Goal: Task Accomplishment & Management: Use online tool/utility

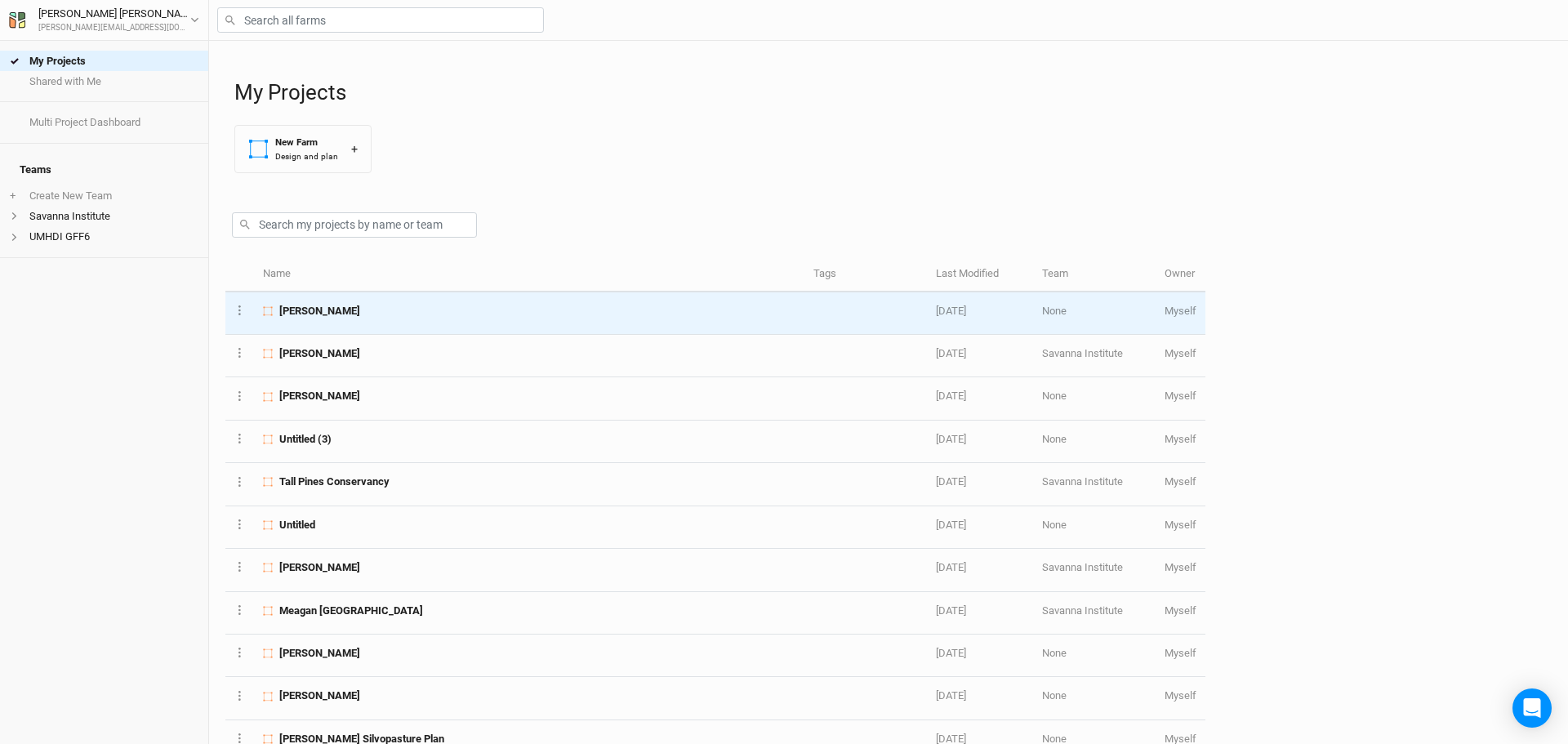
click at [327, 311] on span "[PERSON_NAME]" at bounding box center [319, 311] width 80 height 15
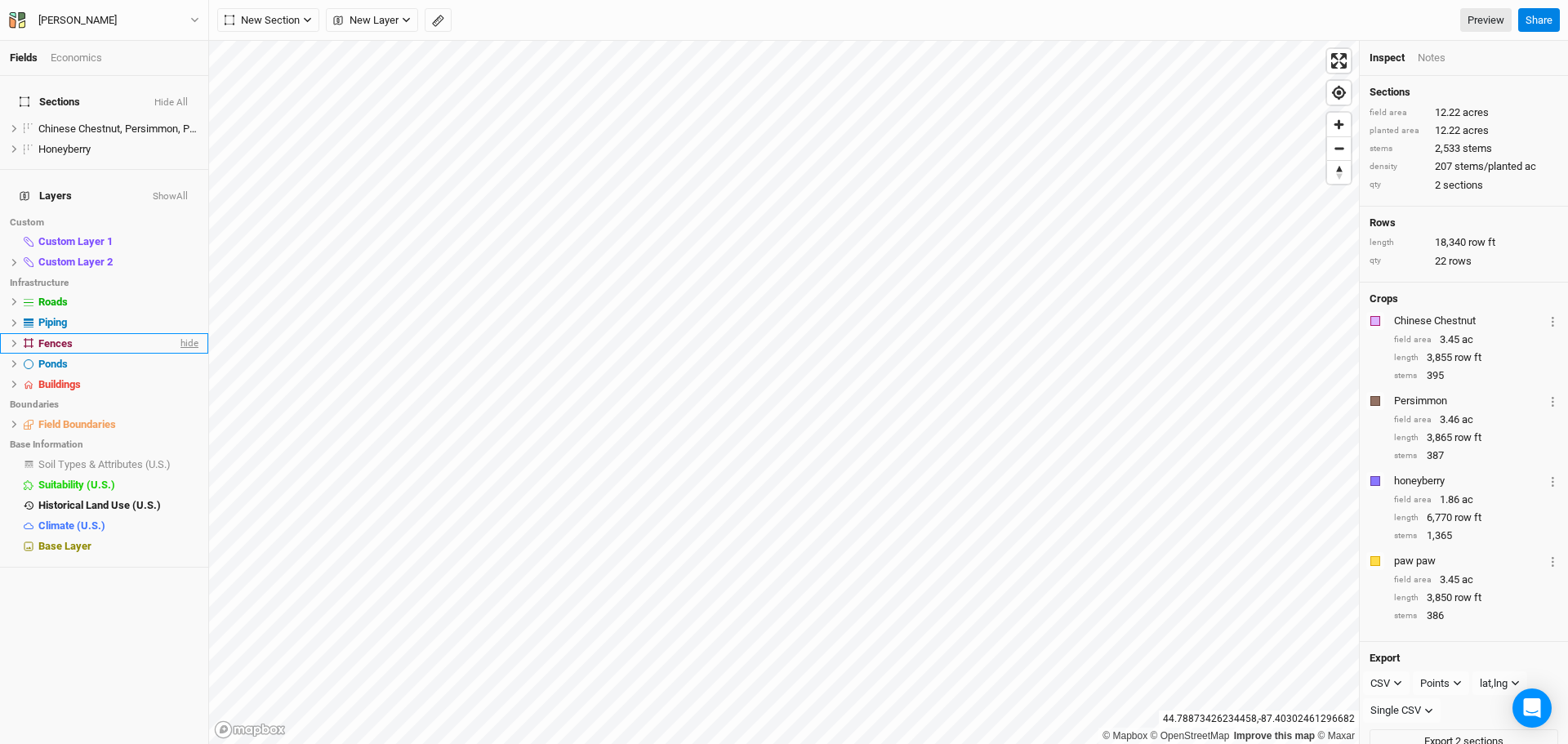
click at [177, 333] on span "hide" at bounding box center [188, 343] width 21 height 20
click at [179, 313] on span "hide" at bounding box center [188, 323] width 21 height 20
click at [177, 414] on span "hide" at bounding box center [188, 423] width 21 height 20
click at [172, 414] on span "show" at bounding box center [185, 423] width 26 height 20
click at [177, 414] on span "hide" at bounding box center [188, 423] width 21 height 20
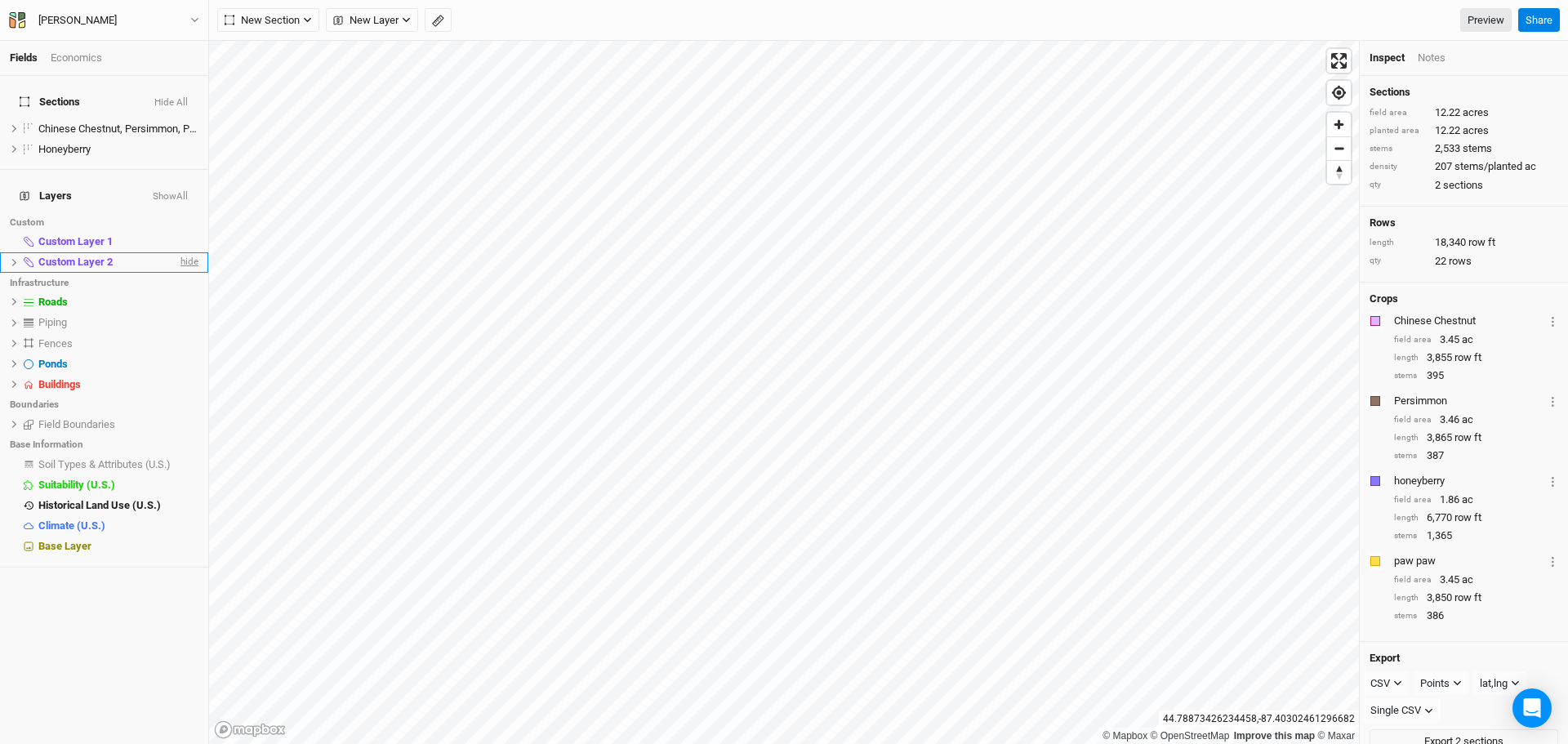
click at [177, 252] on span "hide" at bounding box center [188, 262] width 21 height 20
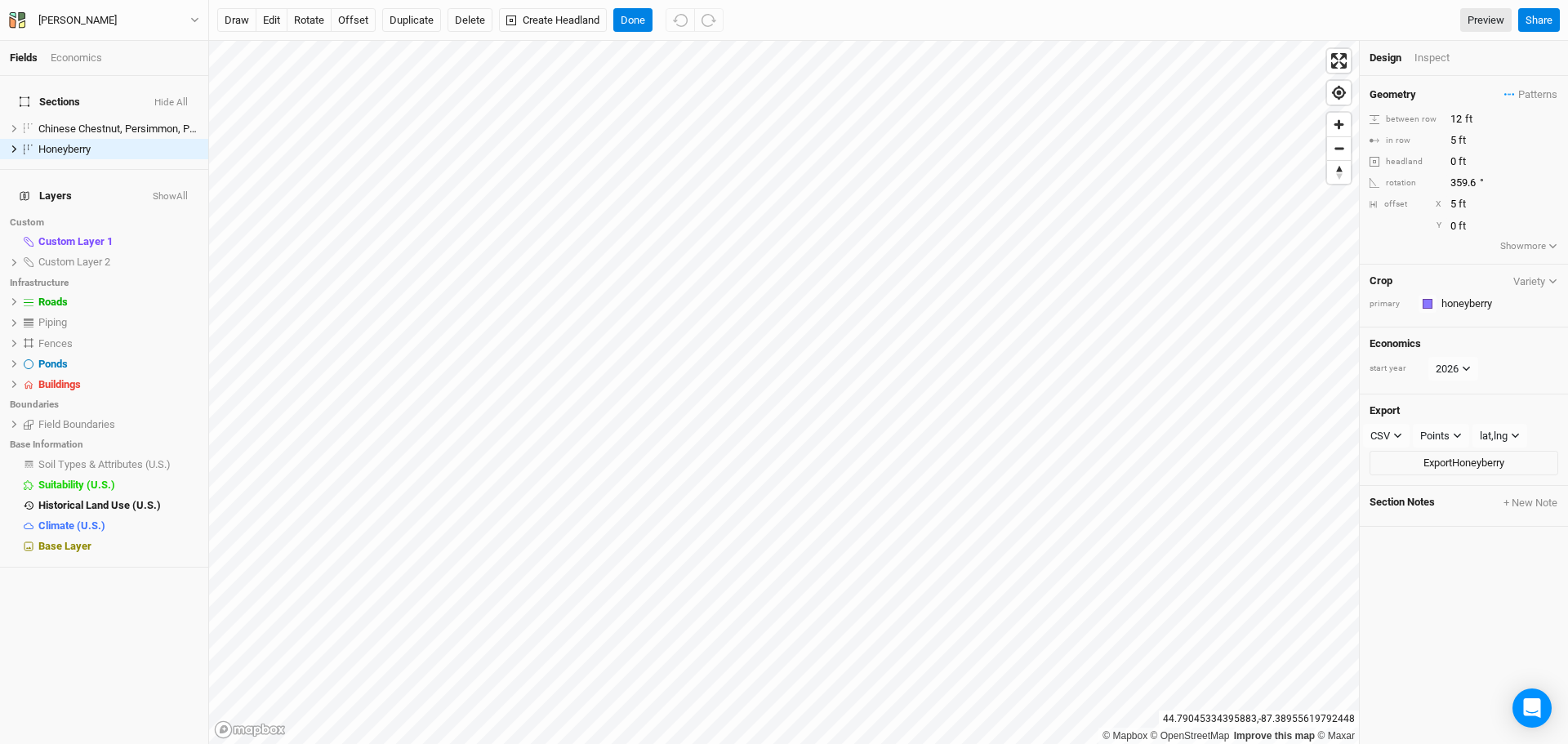
click at [1426, 63] on div "Inspect" at bounding box center [1444, 57] width 58 height 15
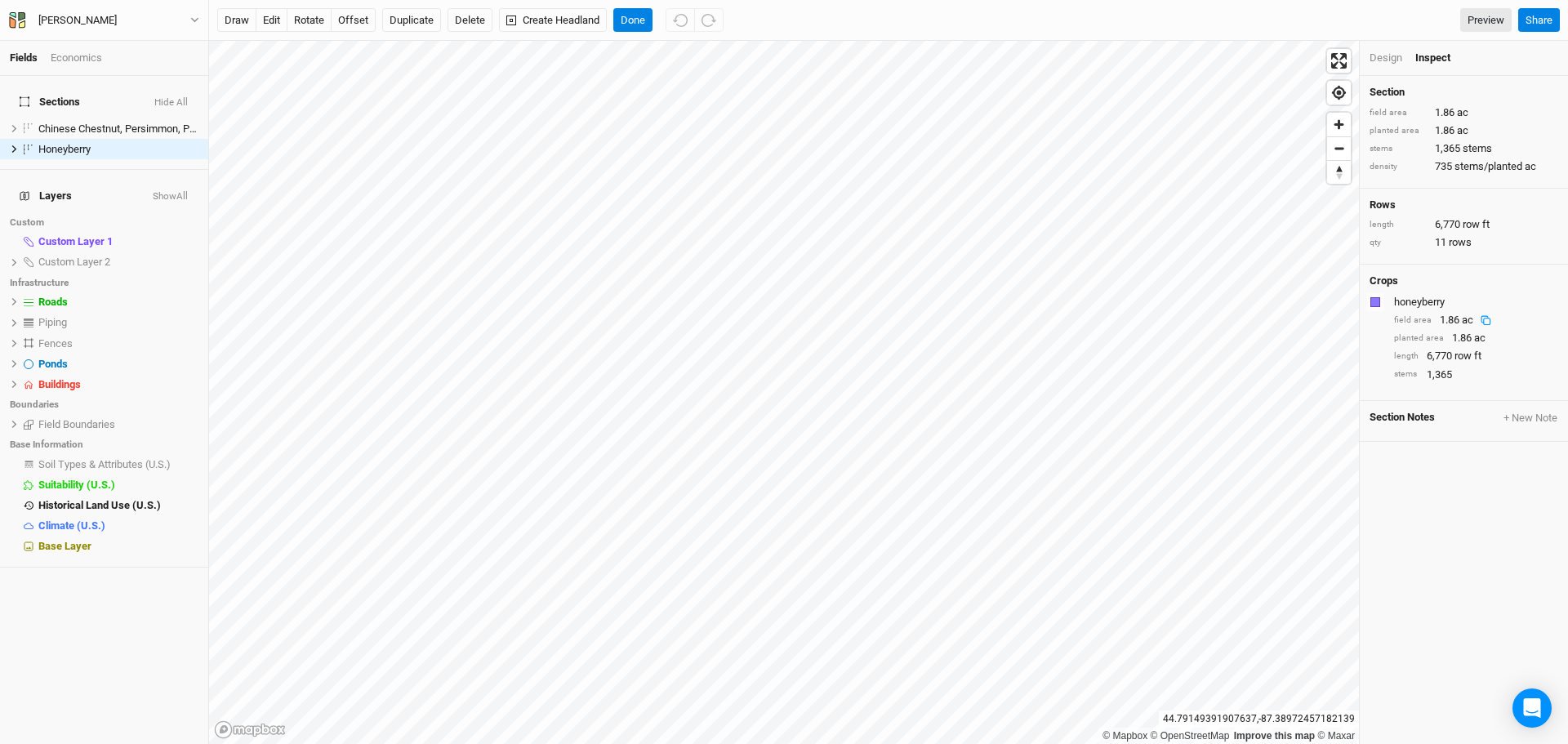
click at [1385, 52] on div "Design" at bounding box center [1386, 57] width 33 height 15
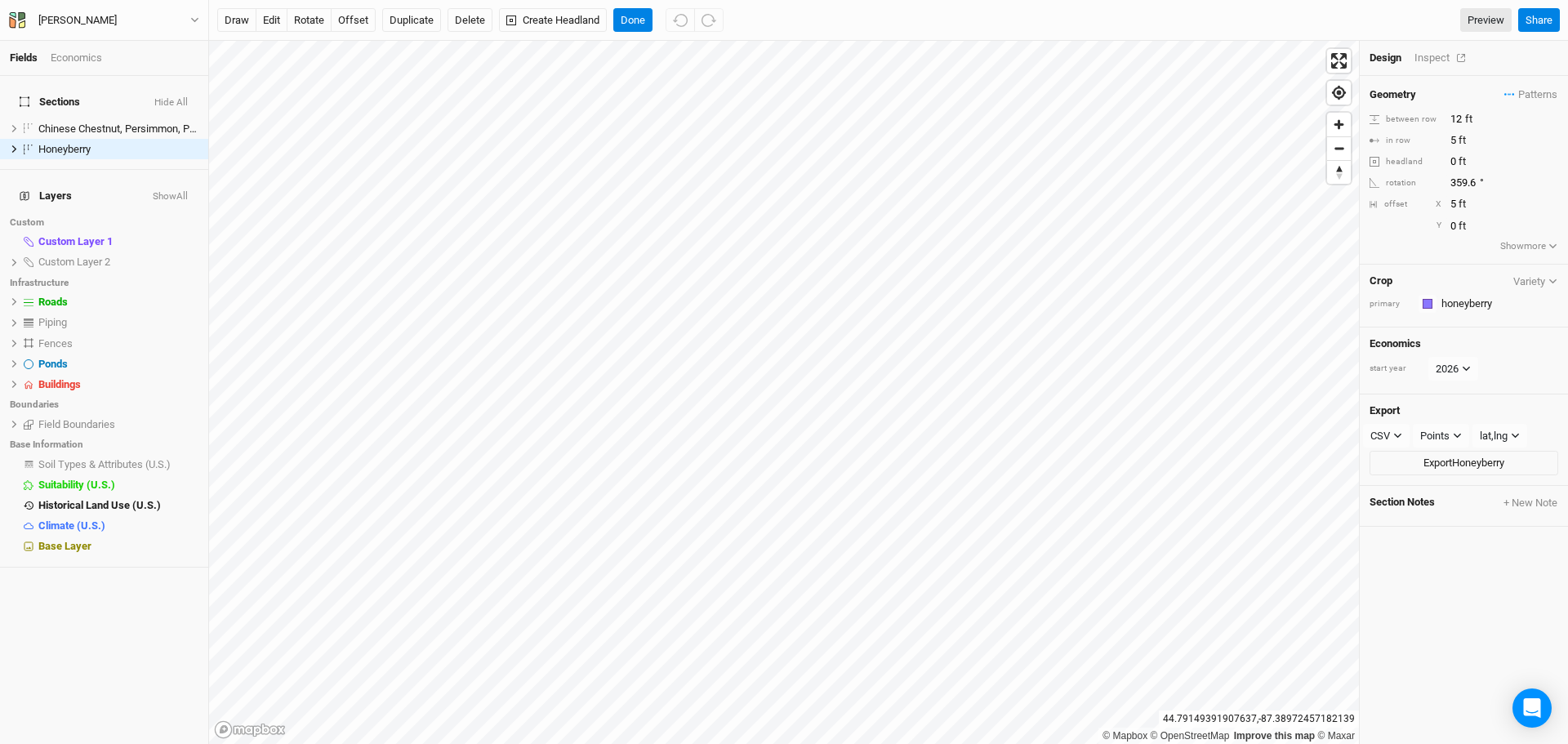
click at [1441, 50] on div "Inspect" at bounding box center [1444, 57] width 58 height 15
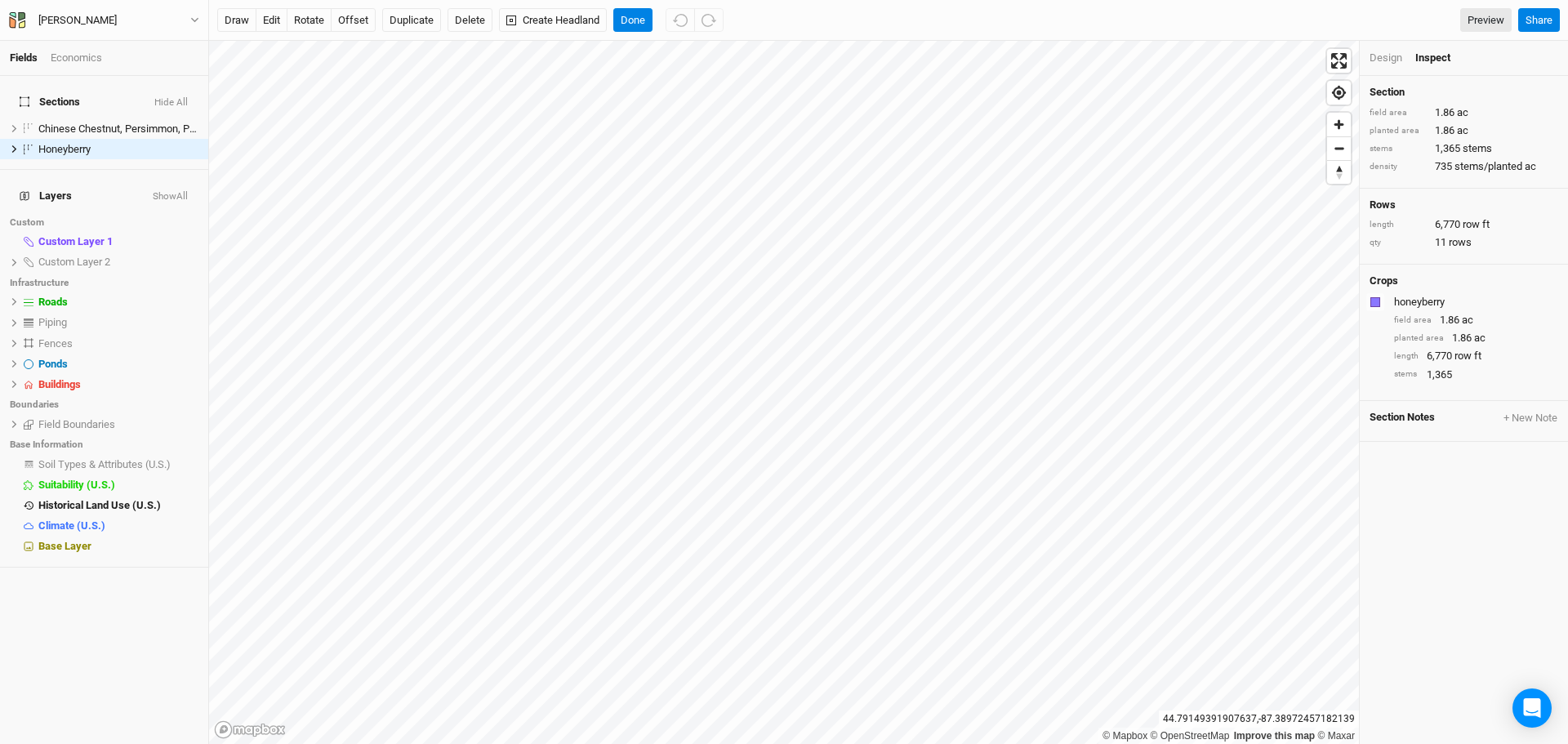
click at [1375, 58] on div "Design" at bounding box center [1386, 57] width 33 height 15
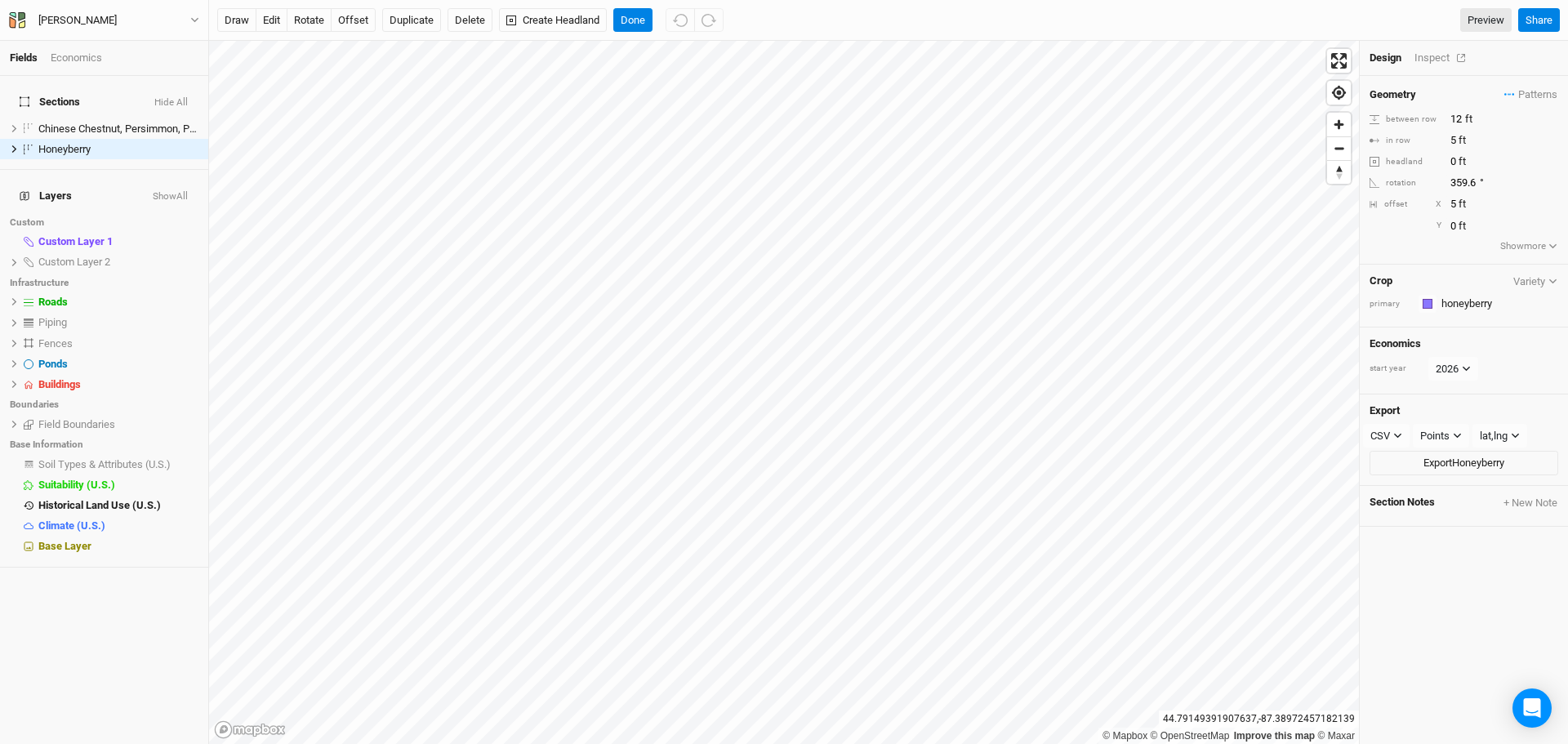
click at [1421, 54] on div "Inspect" at bounding box center [1444, 57] width 58 height 15
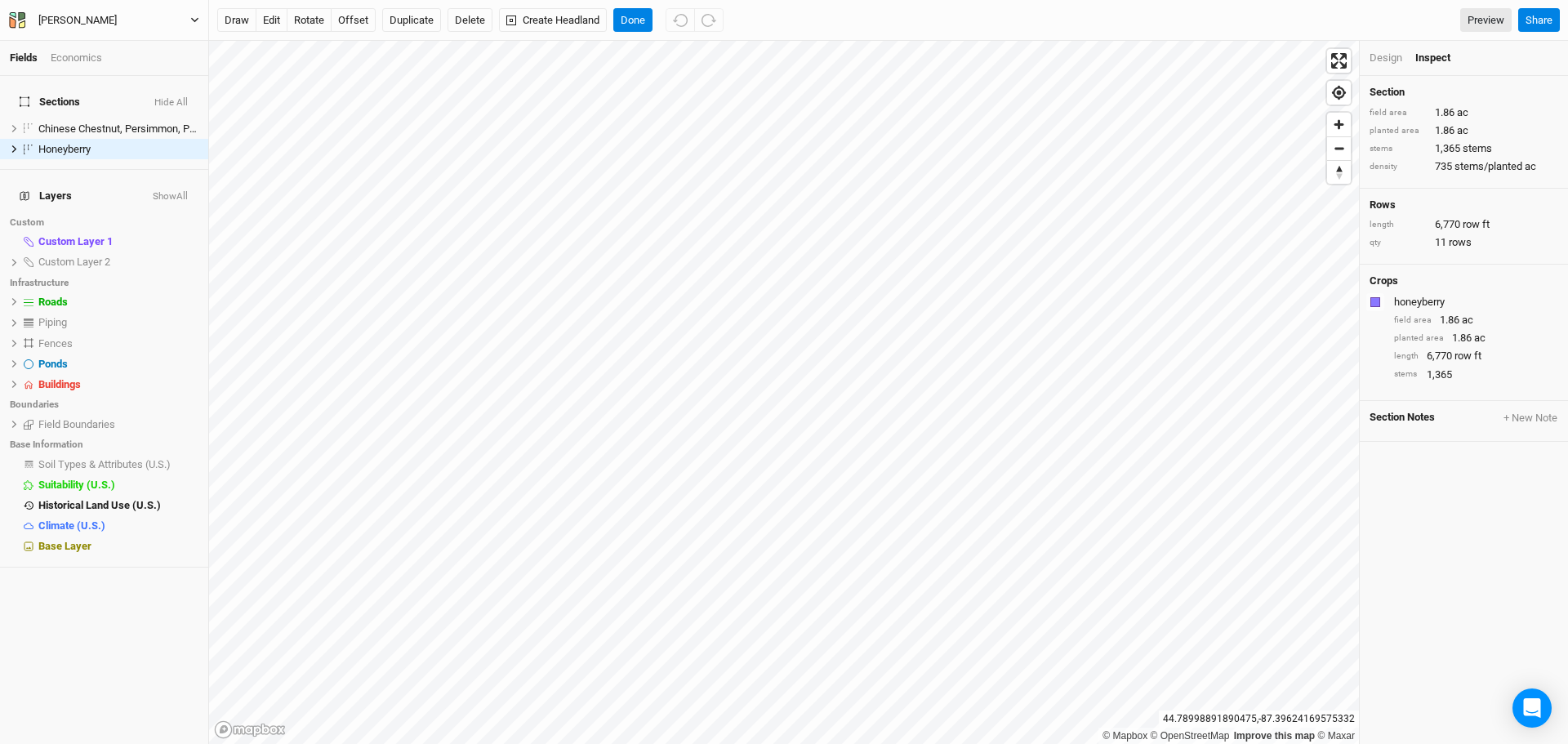
click at [85, 16] on div "[PERSON_NAME]" at bounding box center [78, 20] width 78 height 16
click at [97, 22] on div "[PERSON_NAME]" at bounding box center [78, 20] width 78 height 16
click at [105, 45] on button "Back" at bounding box center [134, 46] width 129 height 21
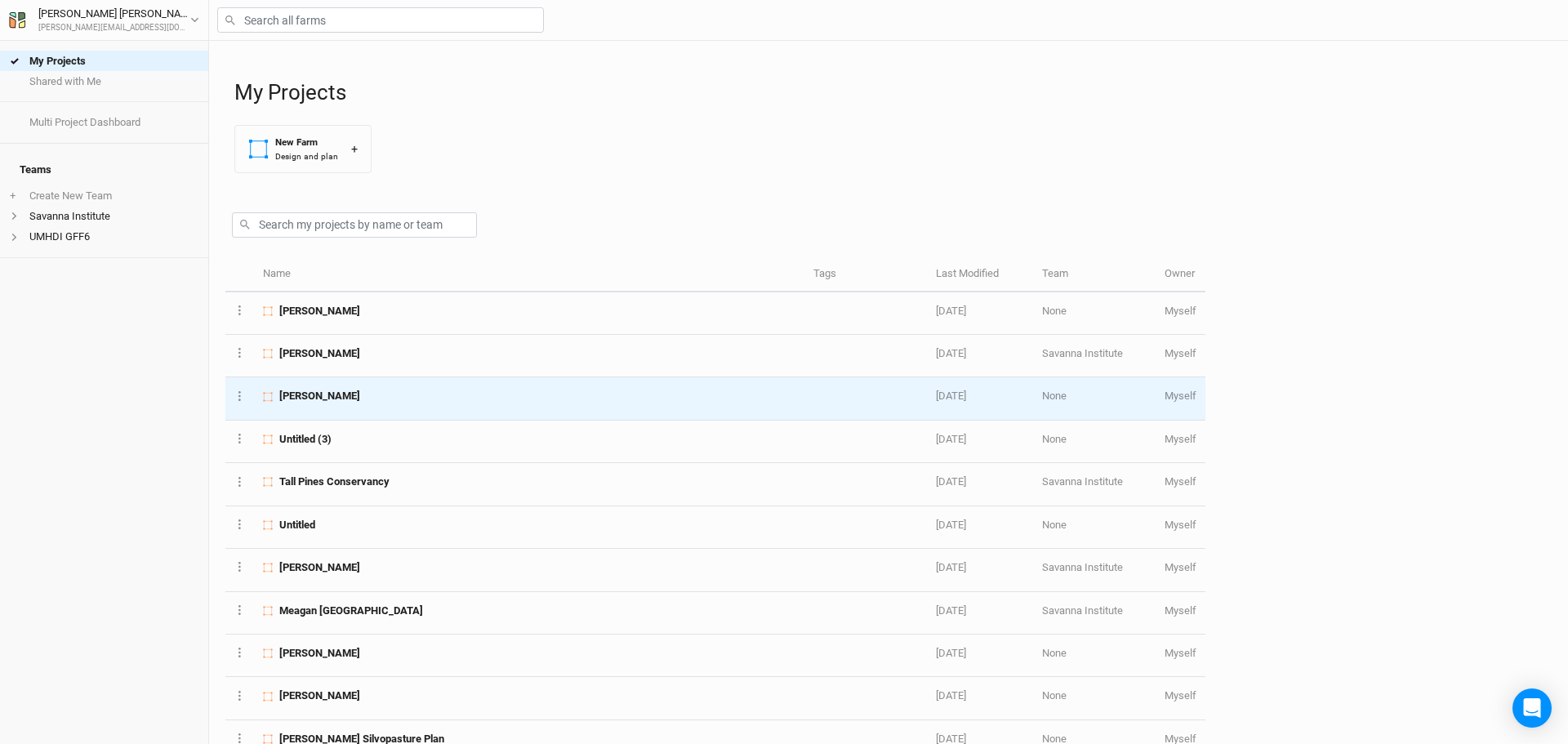
click at [345, 397] on span "[PERSON_NAME]" at bounding box center [319, 395] width 80 height 15
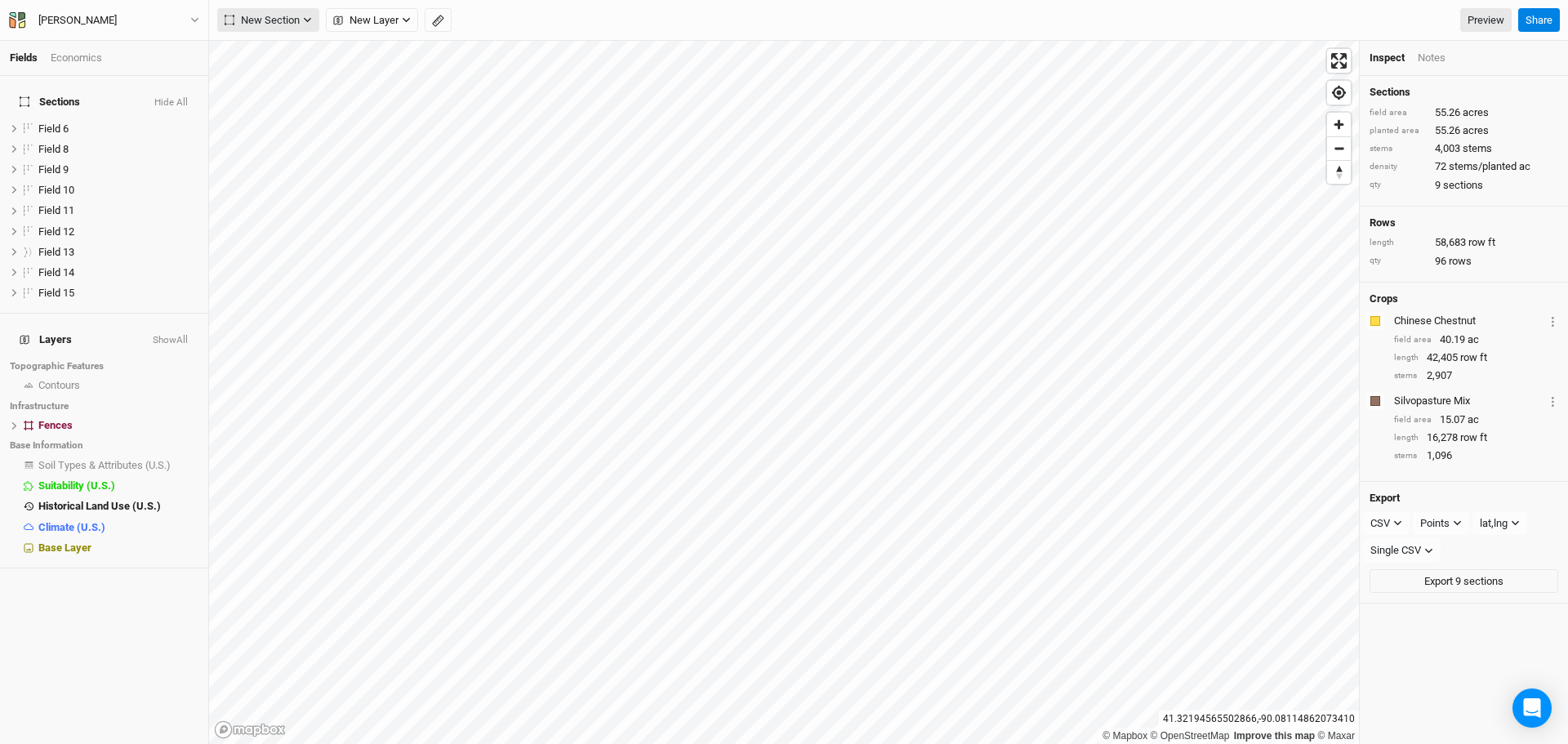
click at [298, 25] on span "New Section" at bounding box center [263, 20] width 76 height 16
click at [289, 57] on button "Grid" at bounding box center [282, 53] width 129 height 25
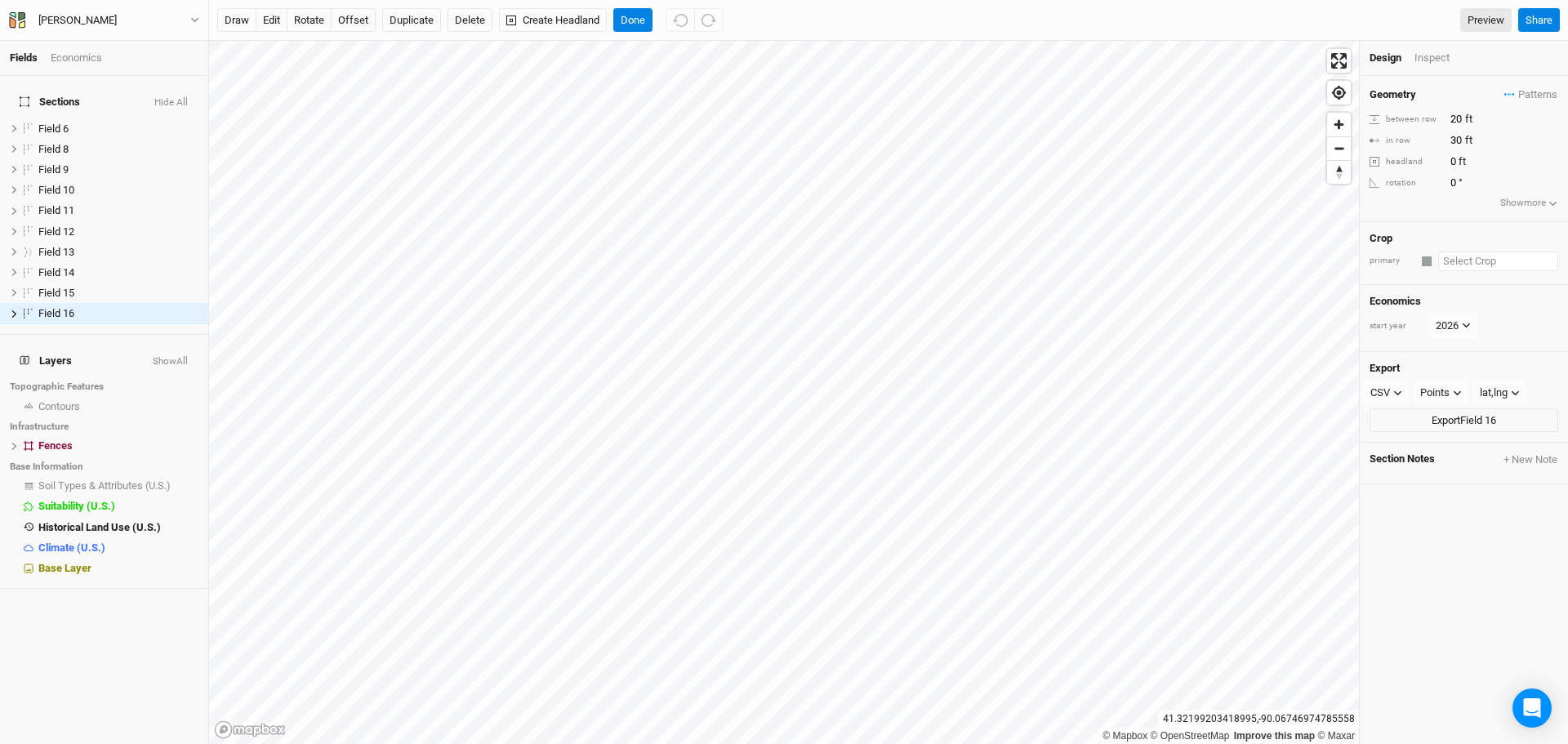
click at [1442, 264] on input "text" at bounding box center [1498, 262] width 120 height 19
click at [1426, 442] on div "Silvopasture Mix" at bounding box center [1422, 442] width 76 height 15
type input "40"
type input "Silvopasture Mix"
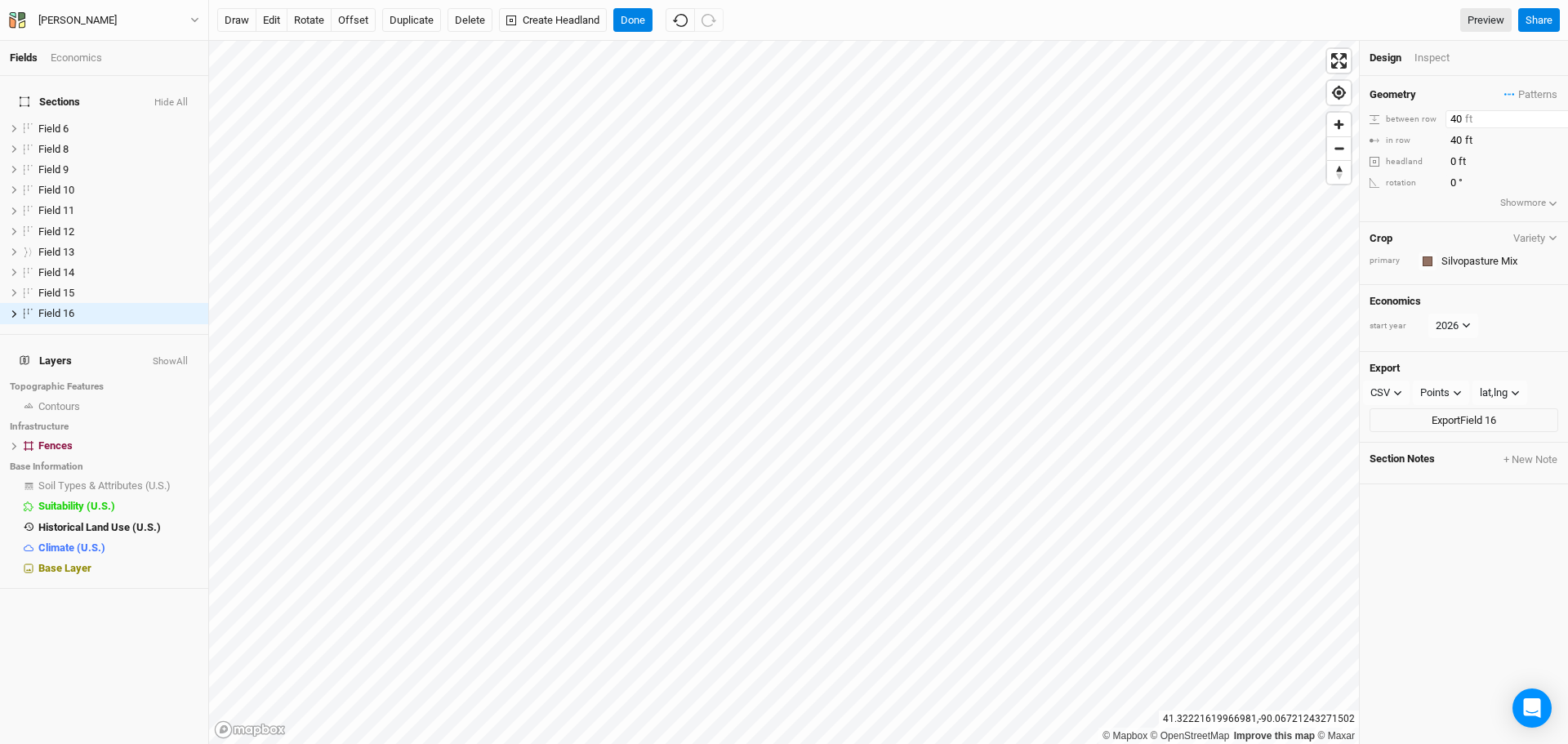
drag, startPoint x: 1461, startPoint y: 117, endPoint x: 1409, endPoint y: 114, distance: 52.1
click at [1409, 114] on div "between row 40 ft" at bounding box center [1463, 119] width 189 height 18
type input "2"
type input "30"
drag, startPoint x: 1459, startPoint y: 141, endPoint x: 1425, endPoint y: 138, distance: 34.1
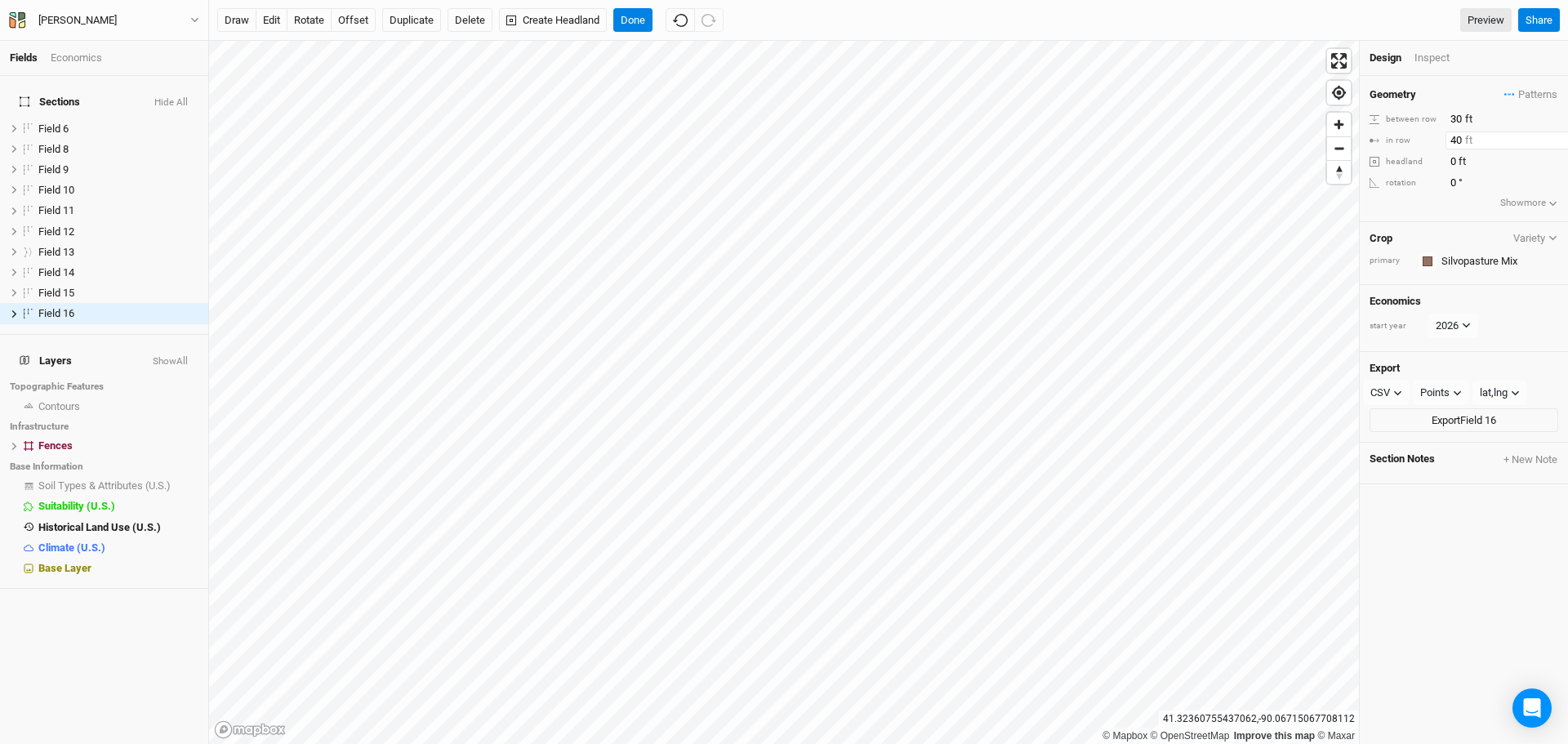
click at [1425, 138] on div "in row 40 ft" at bounding box center [1463, 140] width 189 height 18
click at [681, 23] on icon "button" at bounding box center [679, 19] width 15 height 15
type input "40"
click at [307, 17] on button "rotate" at bounding box center [309, 19] width 45 height 24
type input "1.8"
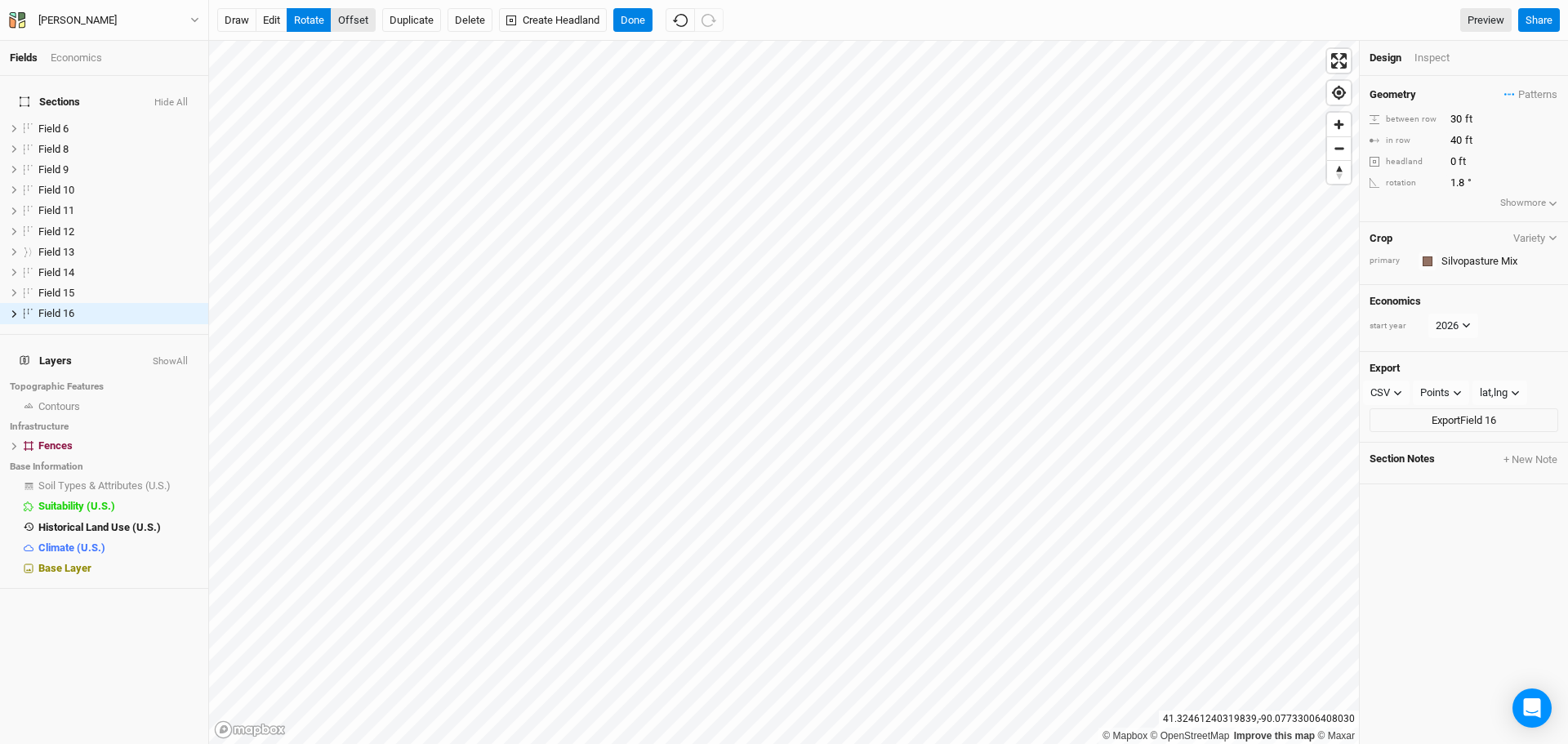
click at [361, 18] on button "offset" at bounding box center [353, 19] width 45 height 24
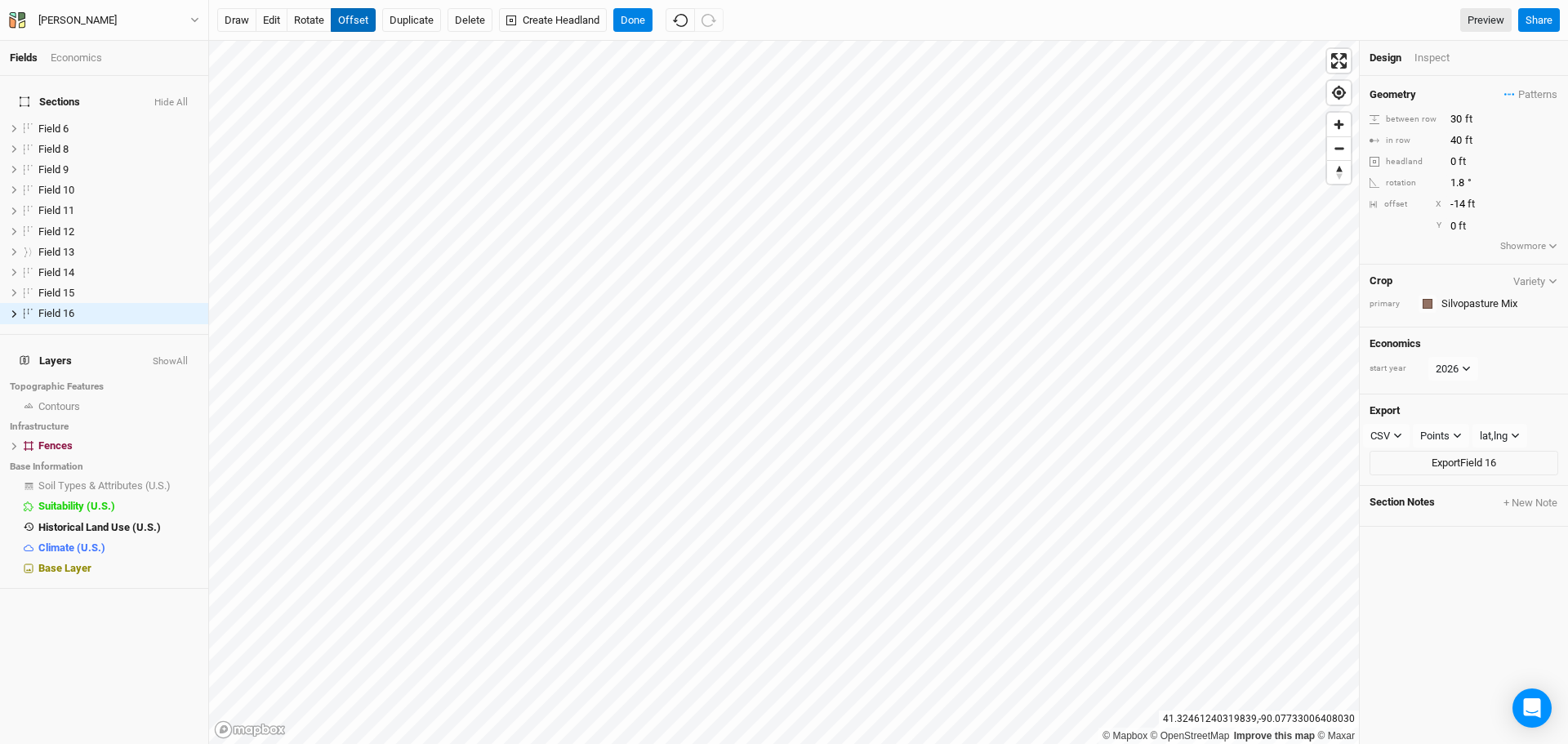
type input "-15"
click at [635, 17] on button "Done" at bounding box center [633, 19] width 39 height 24
click at [406, 23] on button "Duplicate" at bounding box center [411, 19] width 59 height 24
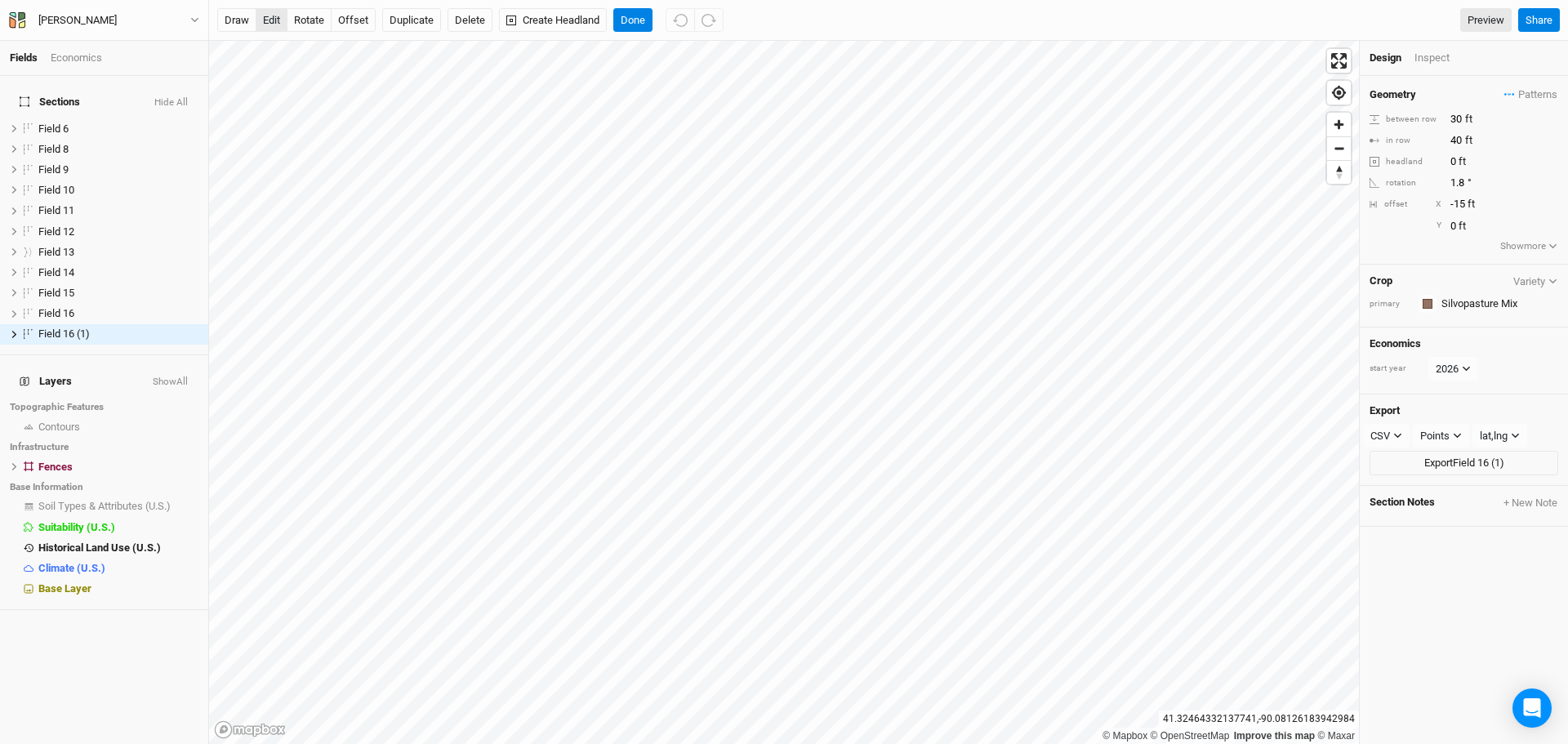
click at [272, 27] on button "edit" at bounding box center [271, 19] width 32 height 24
click at [80, 420] on span "Contours" at bounding box center [59, 426] width 42 height 13
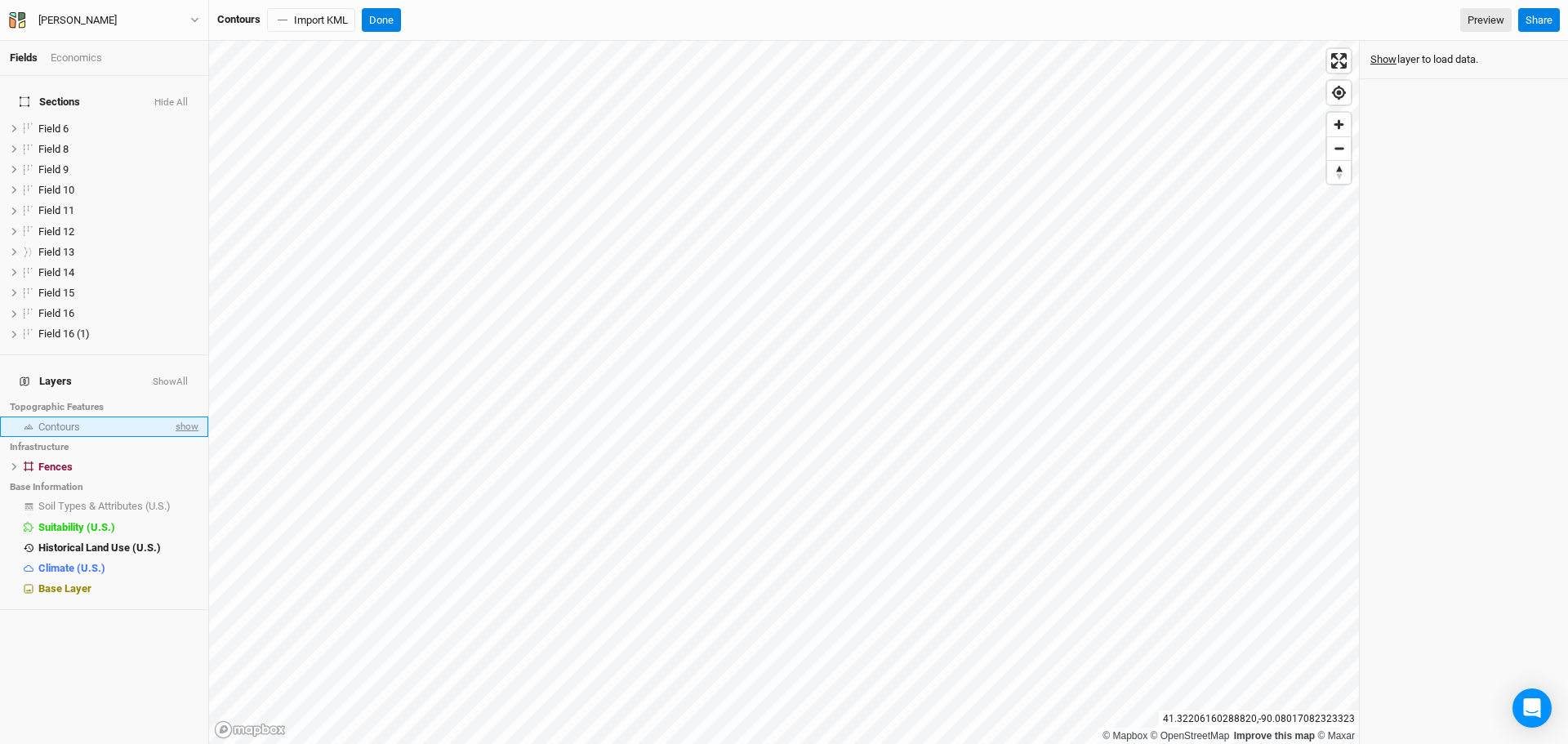
click at [181, 417] on span "show" at bounding box center [185, 426] width 26 height 20
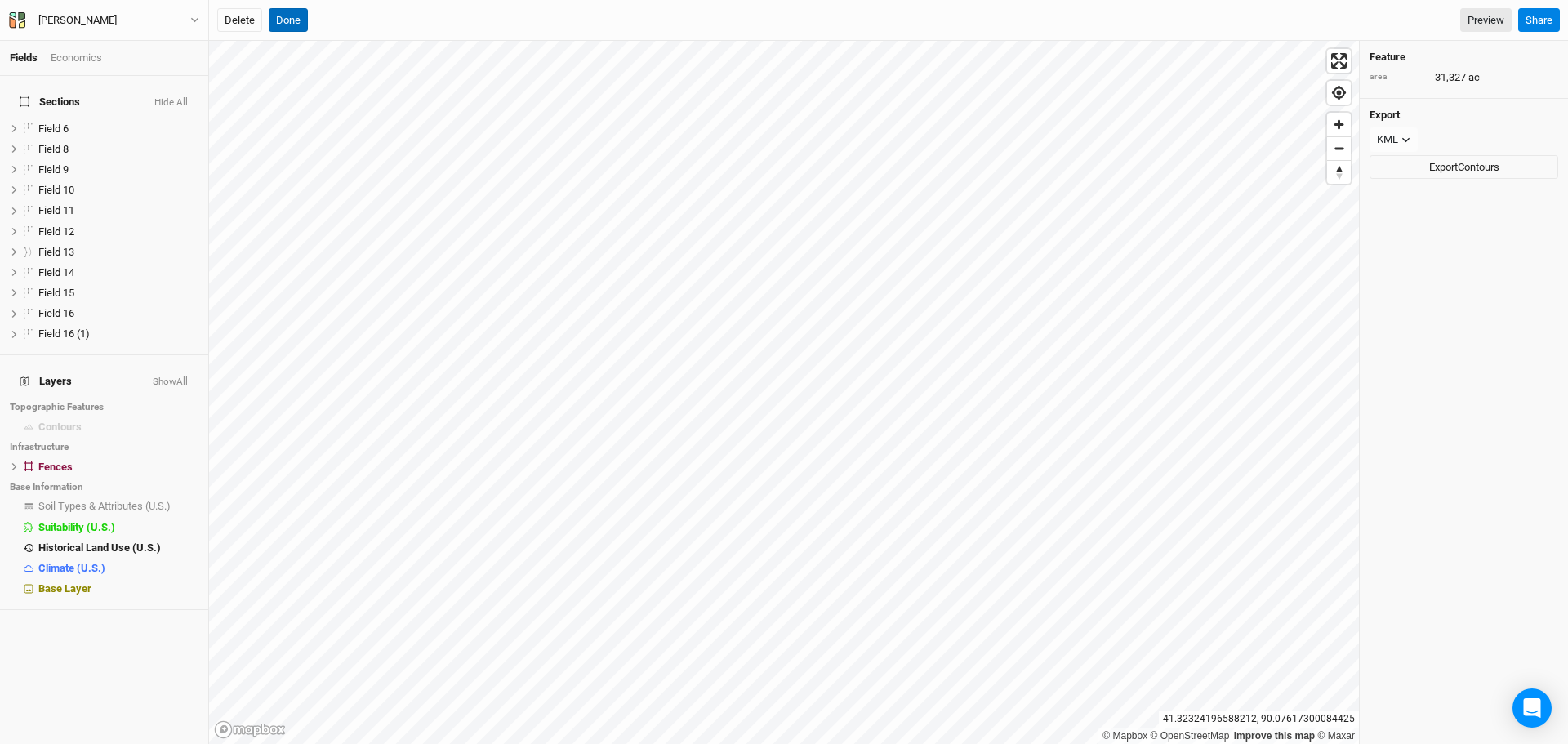
click at [294, 23] on button "Done" at bounding box center [288, 19] width 39 height 24
click at [289, 21] on button "Done" at bounding box center [288, 19] width 39 height 24
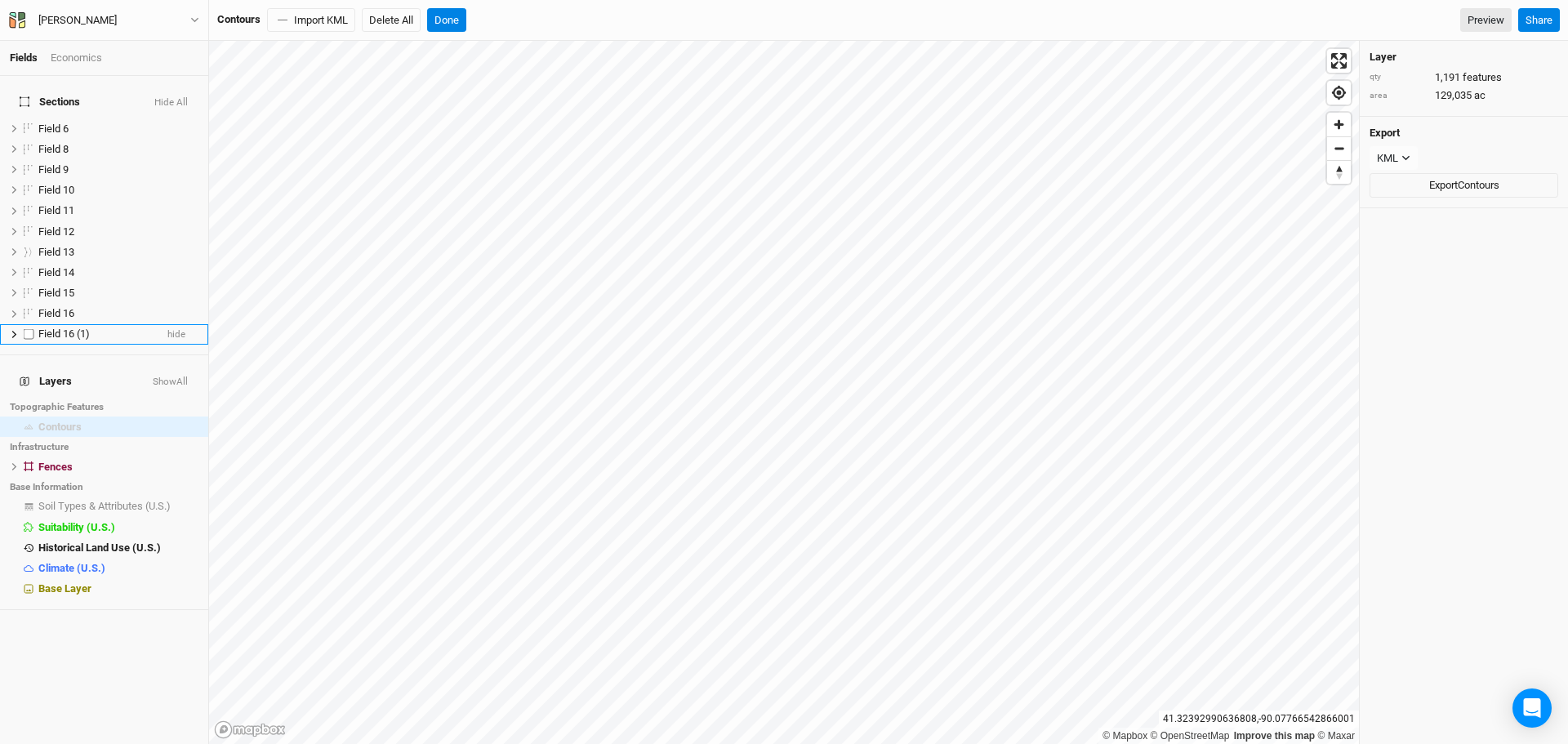
click at [84, 327] on span "Field 16 (1)" at bounding box center [64, 333] width 51 height 13
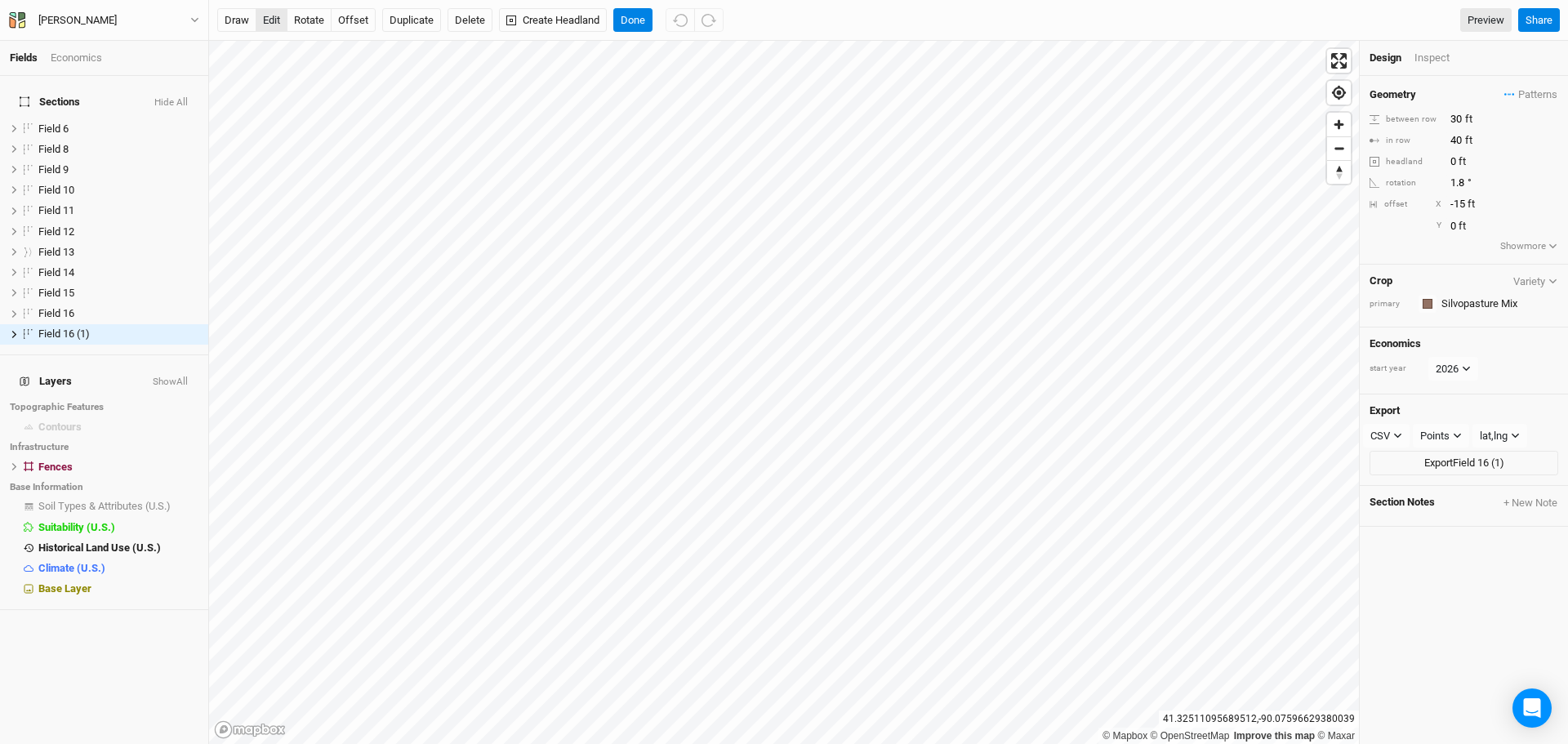
click at [268, 17] on button "edit" at bounding box center [271, 19] width 32 height 24
click at [637, 21] on button "Done" at bounding box center [633, 19] width 39 height 24
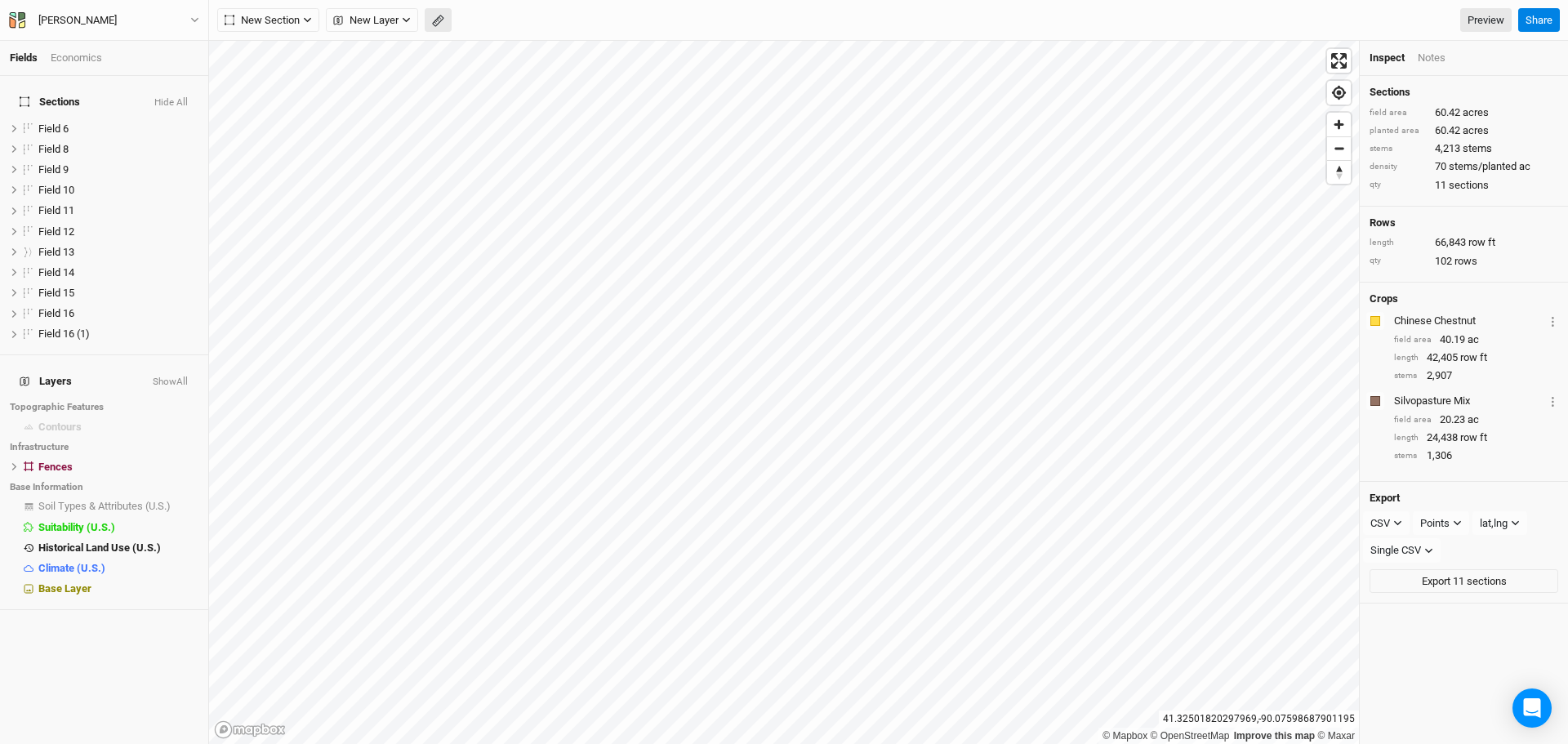
click at [439, 24] on icon "button" at bounding box center [438, 20] width 13 height 13
click at [290, 16] on button "Done" at bounding box center [292, 19] width 39 height 24
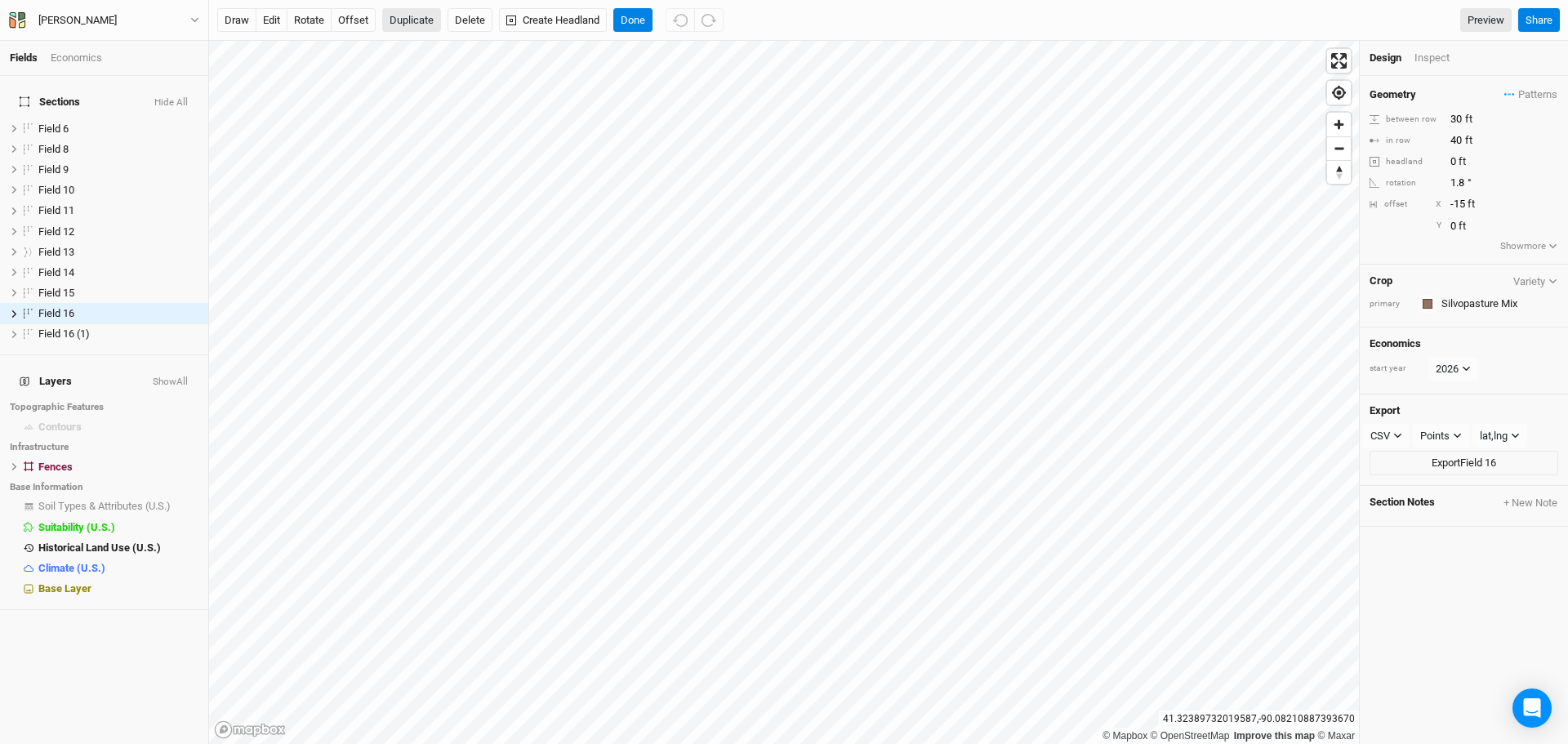
click at [408, 18] on button "Duplicate" at bounding box center [411, 19] width 59 height 24
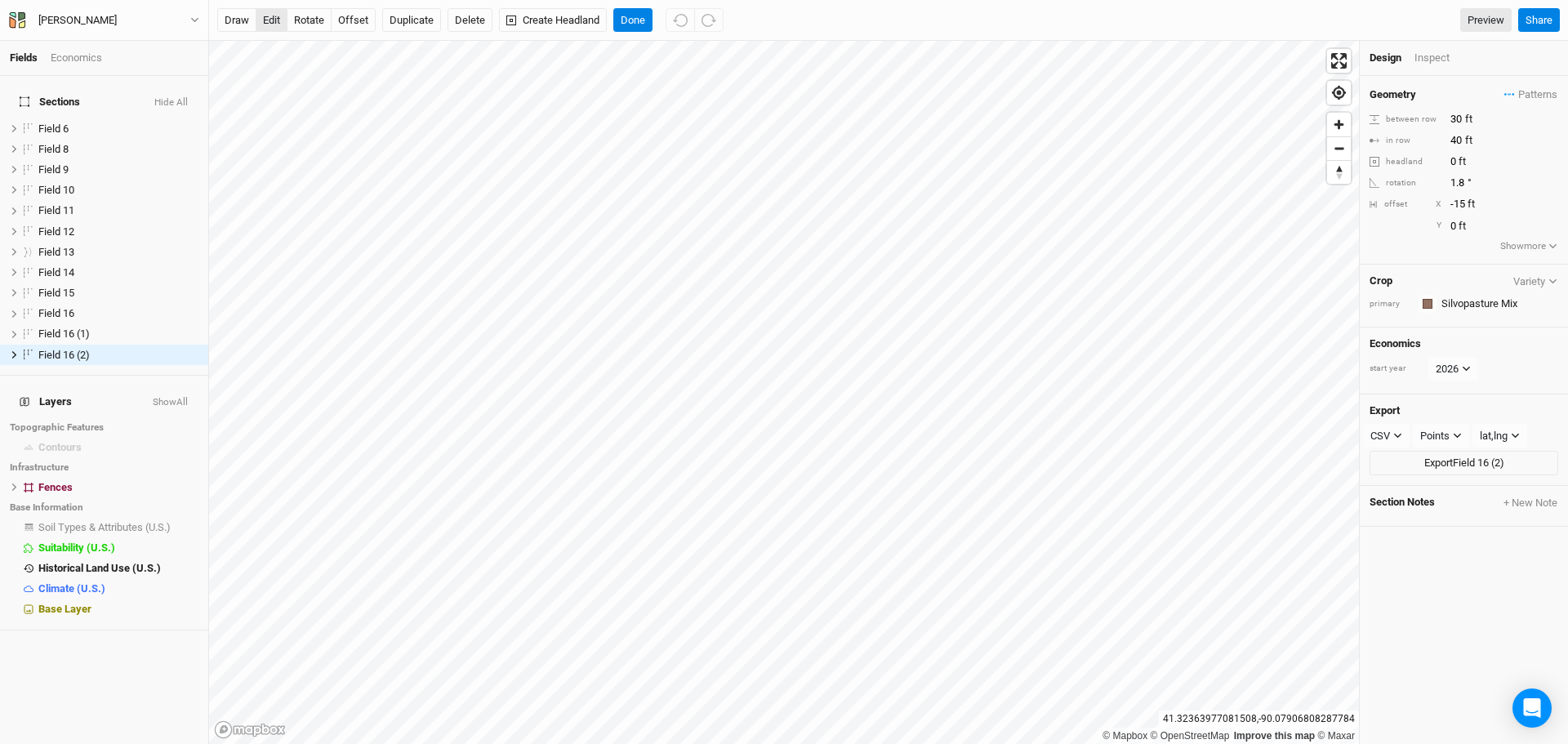
click at [264, 22] on button "edit" at bounding box center [271, 19] width 32 height 24
click at [422, 21] on button "Duplicate" at bounding box center [411, 19] width 59 height 24
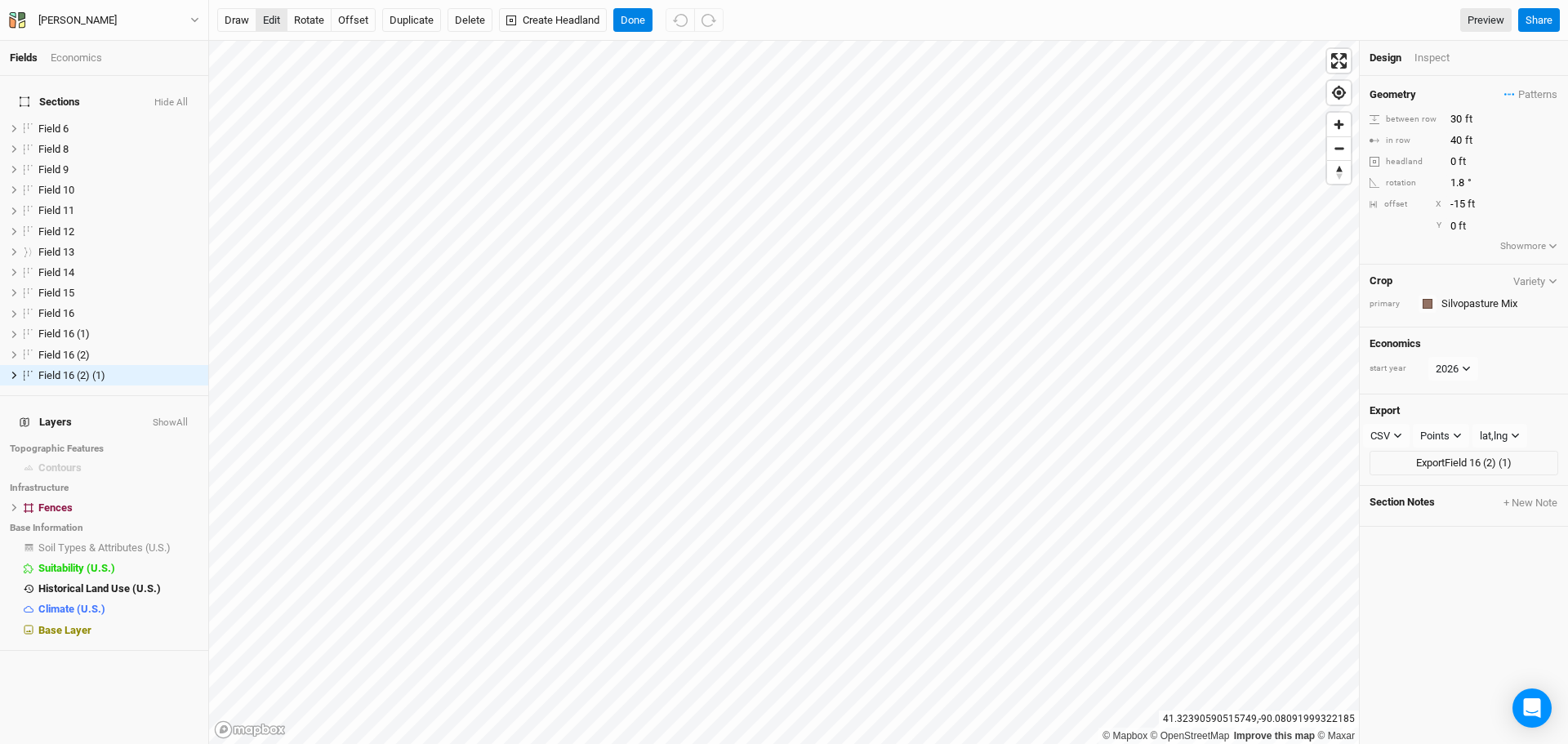
click at [282, 23] on button "edit" at bounding box center [271, 19] width 32 height 24
click at [412, 28] on button "Duplicate" at bounding box center [411, 19] width 59 height 24
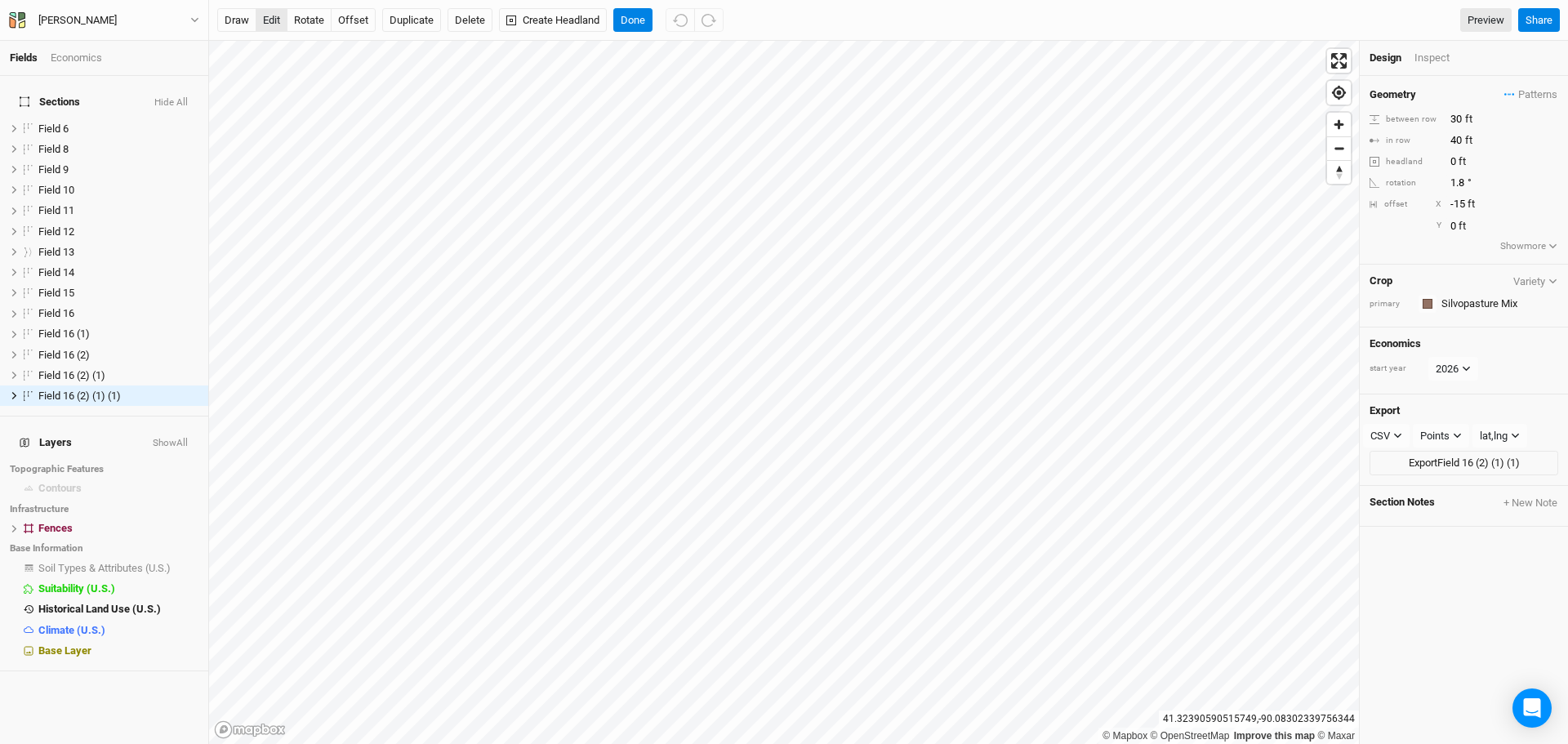
click at [258, 20] on button "edit" at bounding box center [271, 19] width 32 height 24
click at [646, 20] on button "Done" at bounding box center [633, 19] width 39 height 24
click at [272, 25] on button "edit" at bounding box center [271, 19] width 32 height 24
click at [265, 22] on button "edit" at bounding box center [271, 19] width 32 height 24
click at [620, 17] on button "Done" at bounding box center [633, 19] width 39 height 24
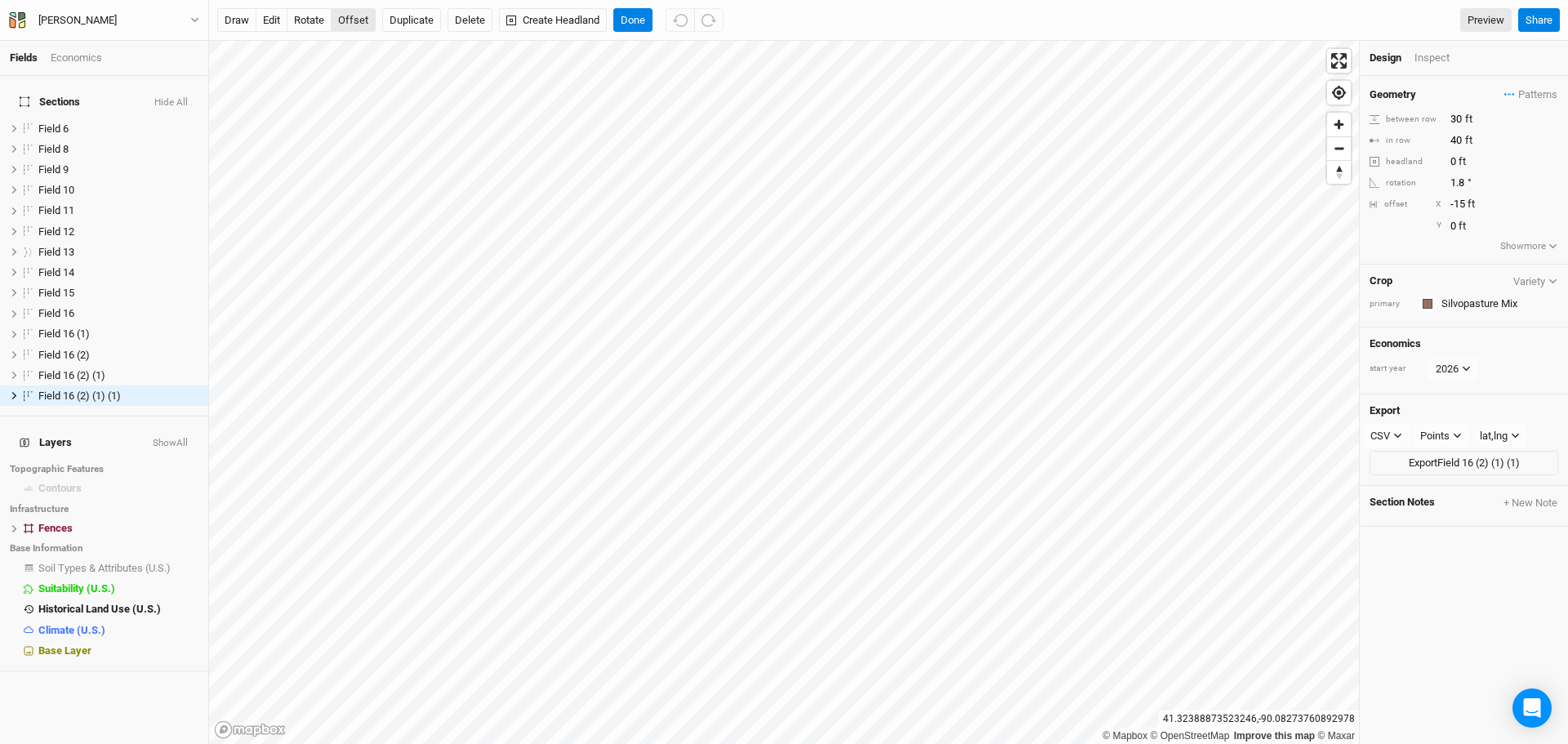
drag, startPoint x: 277, startPoint y: 23, endPoint x: 371, endPoint y: 20, distance: 94.0
click at [277, 23] on button "edit" at bounding box center [271, 19] width 32 height 24
click at [637, 19] on button "Done" at bounding box center [633, 19] width 39 height 24
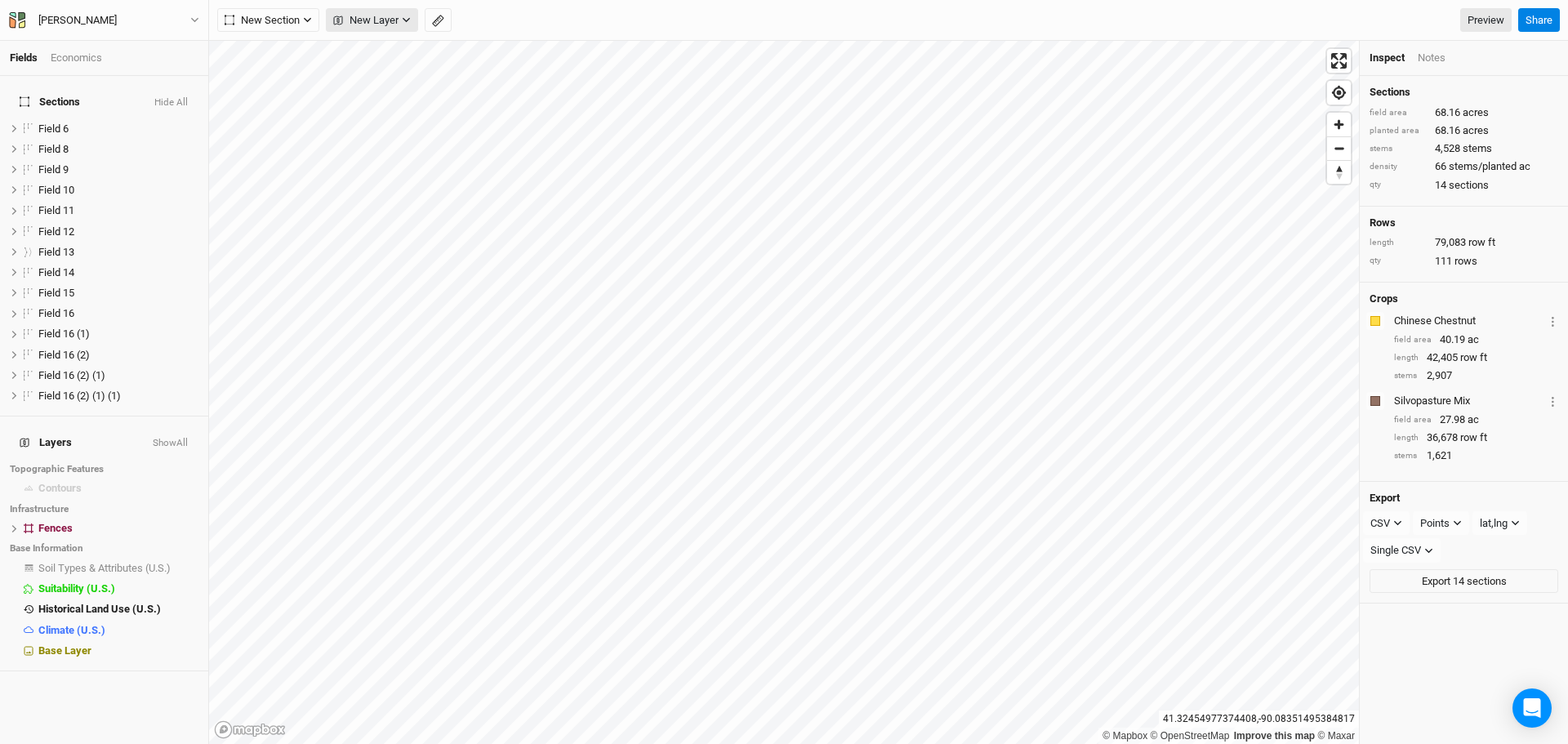
click at [395, 22] on span "New Layer" at bounding box center [365, 20] width 65 height 16
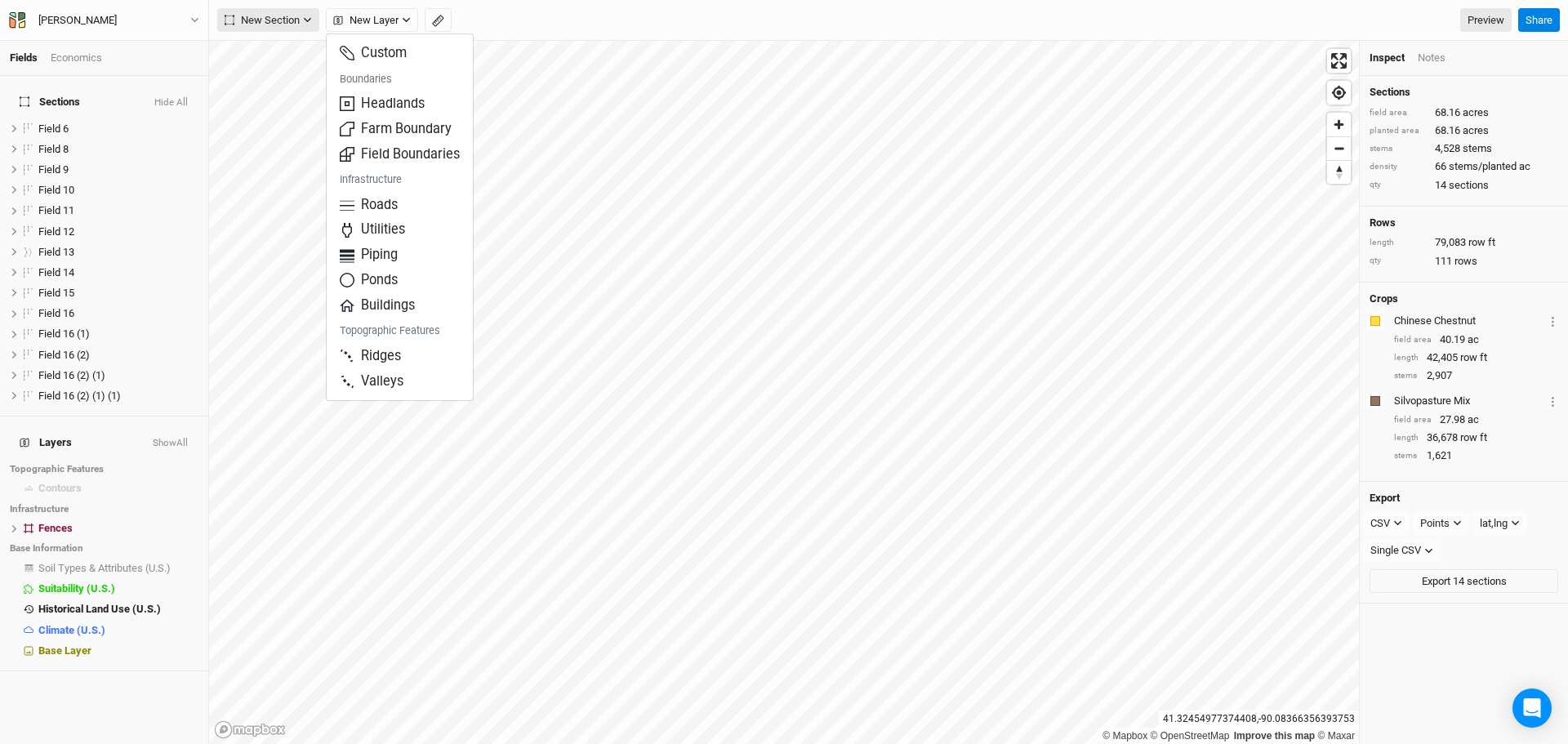
drag, startPoint x: 287, startPoint y: 36, endPoint x: 295, endPoint y: 18, distance: 19.7
click at [287, 35] on div "New Section Grid Line Keyline Beta Upload New Layer Preview Share" at bounding box center [889, 20] width 1359 height 41
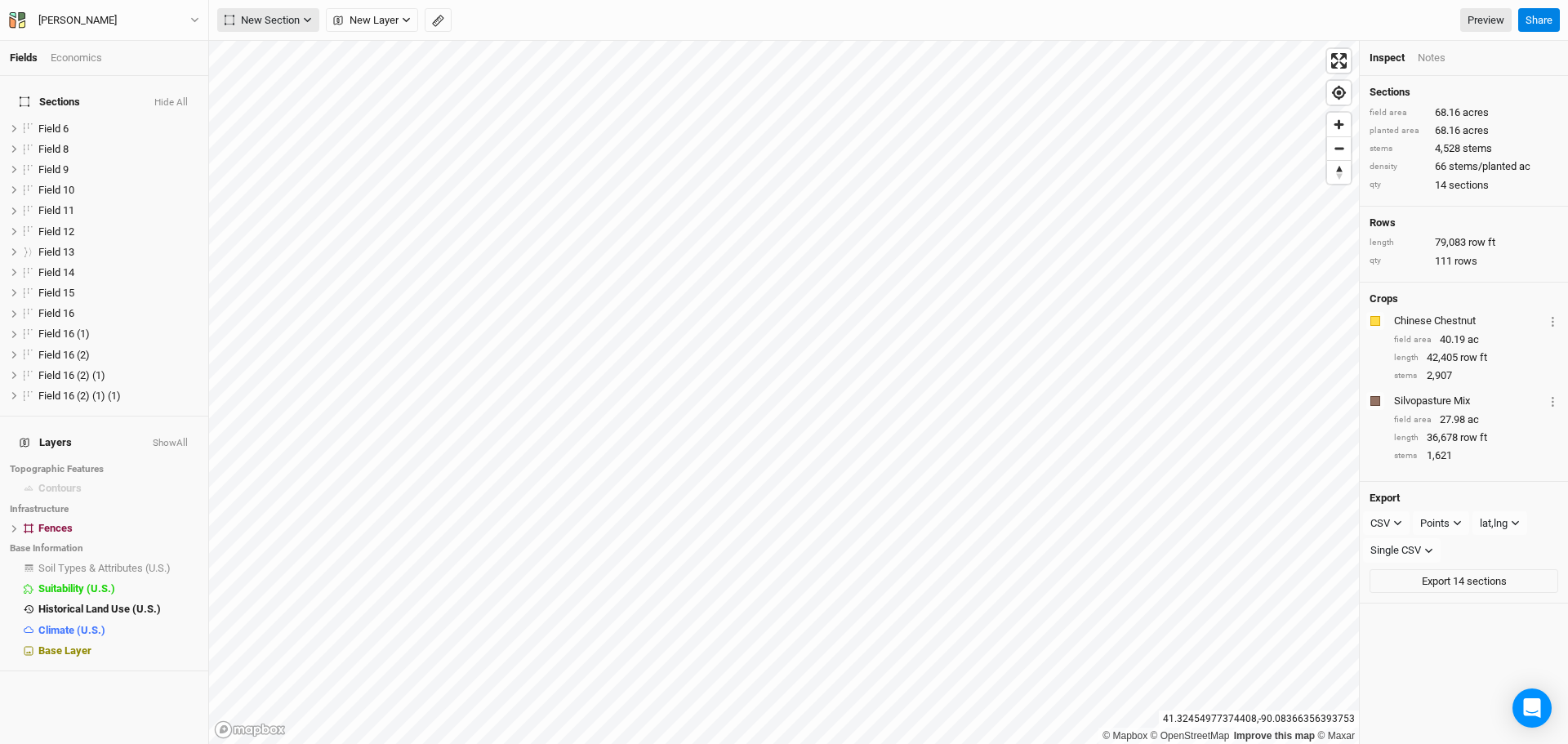
click at [295, 18] on span "New Section" at bounding box center [263, 20] width 76 height 16
click at [291, 52] on button "Grid" at bounding box center [282, 53] width 129 height 25
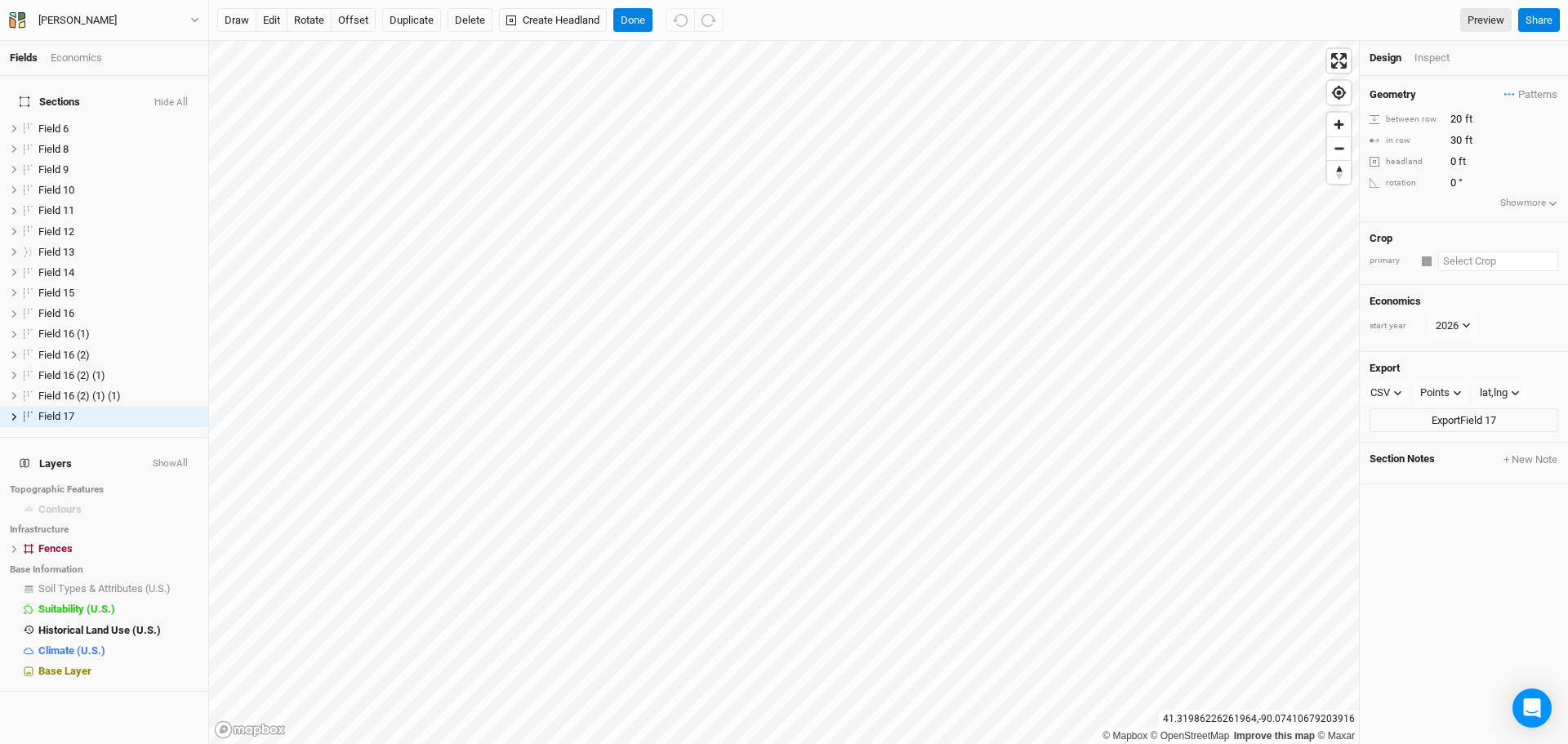
click at [1470, 259] on input "text" at bounding box center [1498, 262] width 120 height 19
click at [1434, 379] on div "Blackcurrant" at bounding box center [1413, 378] width 59 height 15
type input "12"
type input "2.5"
type input "Blackcurrant"
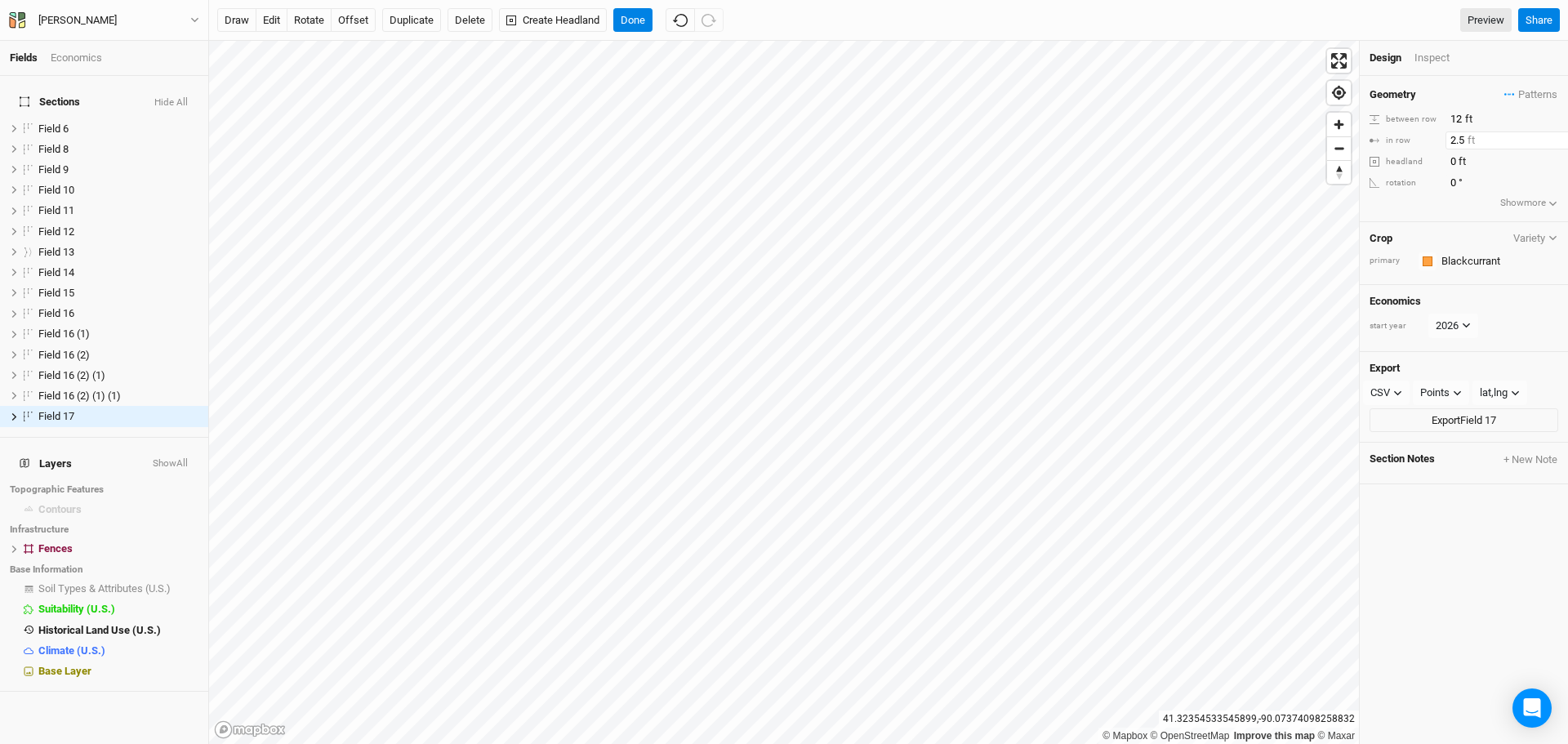
drag, startPoint x: 1465, startPoint y: 138, endPoint x: 1409, endPoint y: 142, distance: 56.1
click at [1410, 142] on div "in row 2.5 ft" at bounding box center [1463, 140] width 189 height 18
type input "3"
click at [1459, 120] on input "12" at bounding box center [1517, 119] width 142 height 18
drag, startPoint x: 1459, startPoint y: 120, endPoint x: 1433, endPoint y: 122, distance: 26.1
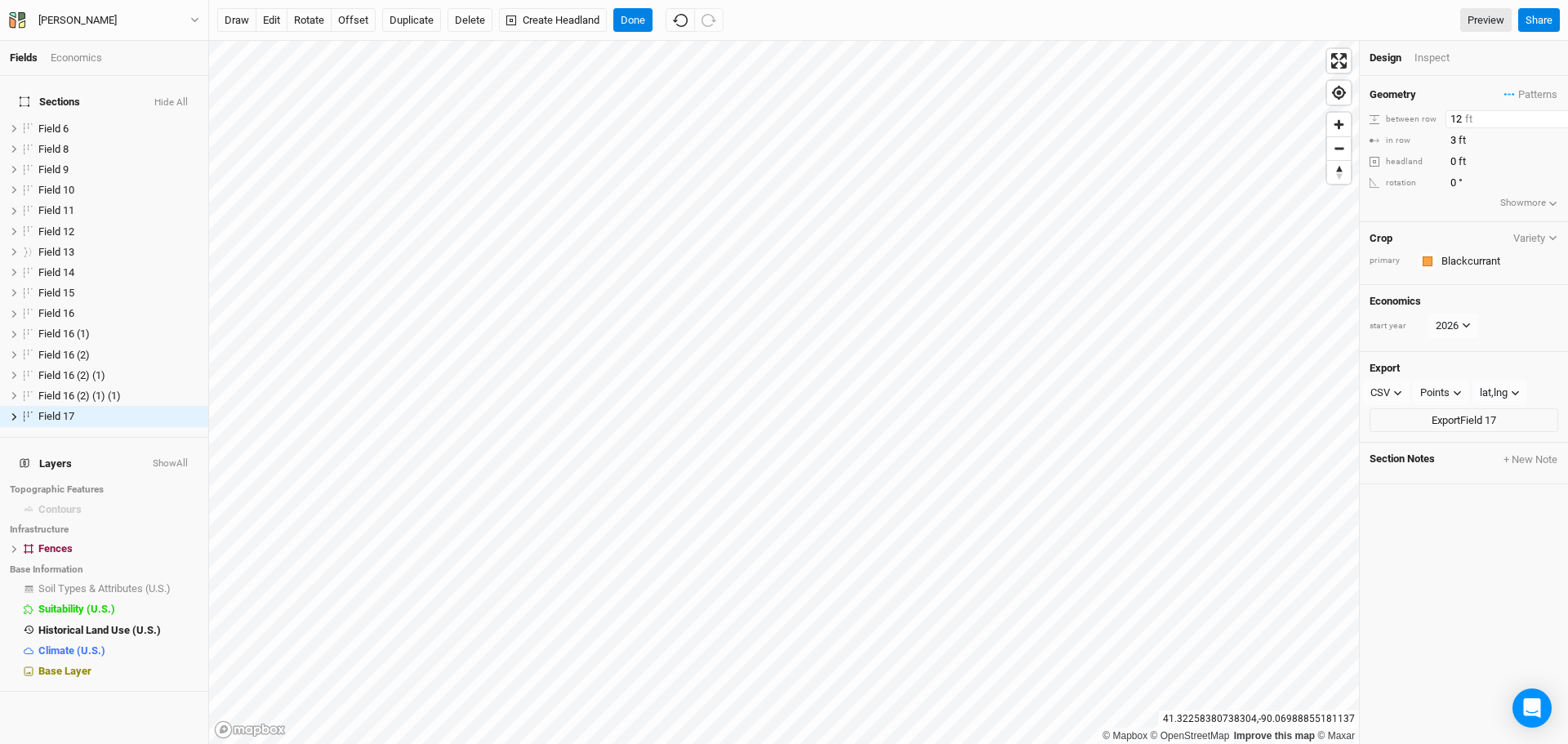
click at [1433, 122] on div "between row 12 ft" at bounding box center [1463, 119] width 189 height 18
type input "14"
click at [652, 22] on button "Done" at bounding box center [633, 19] width 39 height 24
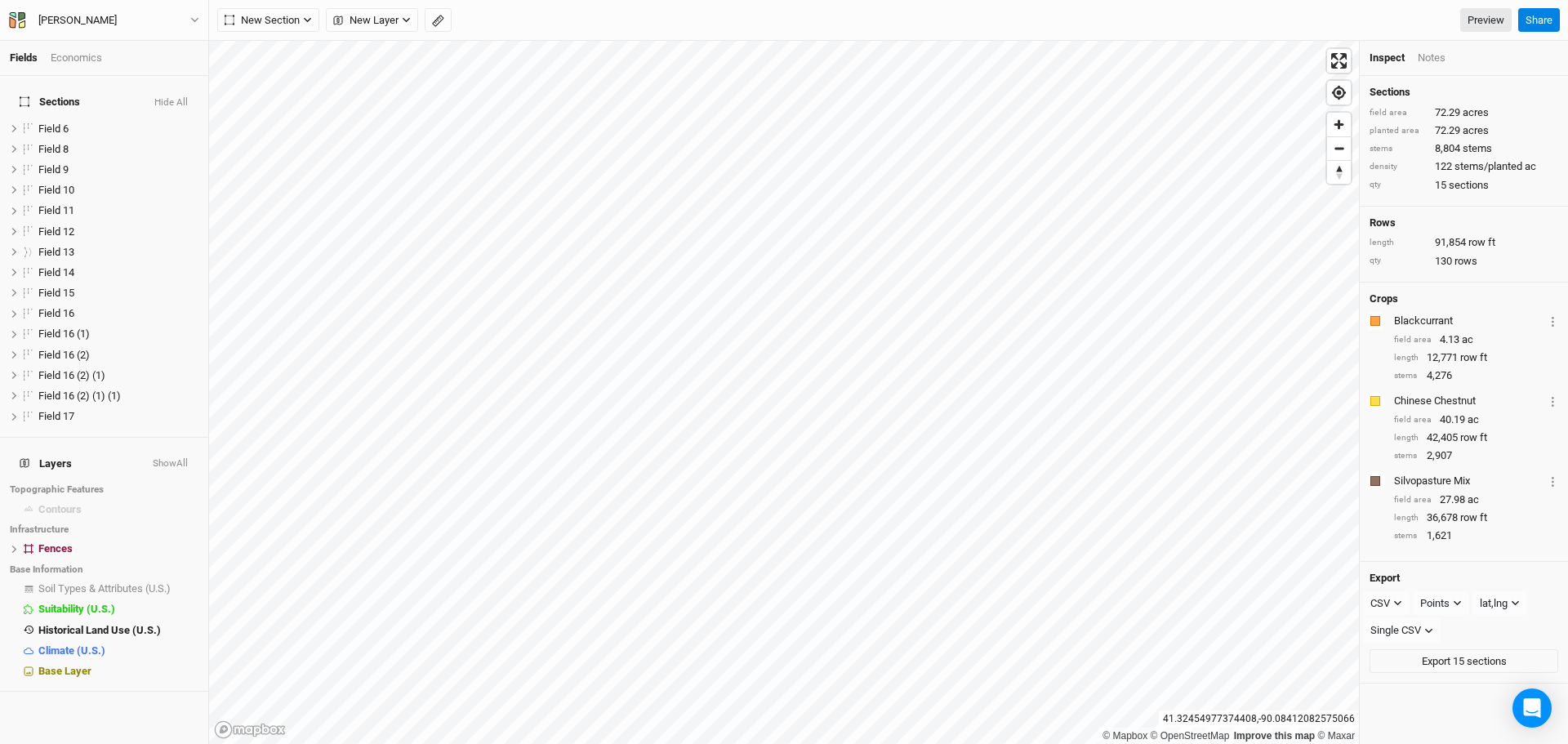
click at [311, 34] on div "New Section Grid Line Keyline Beta Upload New Layer Custom Boundaries Headlands…" at bounding box center [889, 20] width 1359 height 41
click at [312, 21] on icon "button" at bounding box center [307, 19] width 9 height 9
click at [280, 53] on button "Grid" at bounding box center [282, 53] width 129 height 25
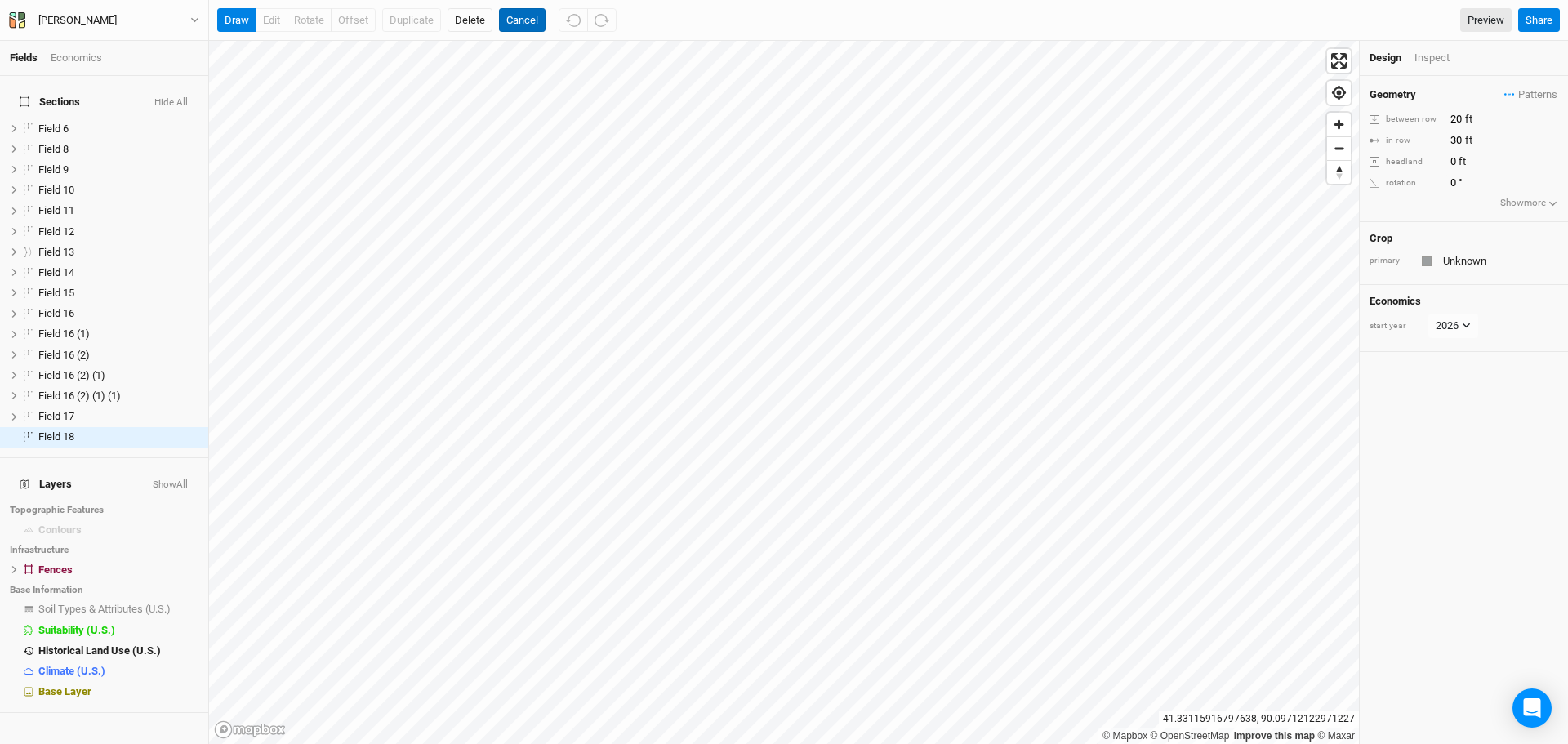
click at [524, 7] on div "draw edit rotate offset Duplicate Delete Cancel Preview Share" at bounding box center [889, 20] width 1359 height 41
click at [525, 13] on button "Cancel" at bounding box center [522, 19] width 47 height 24
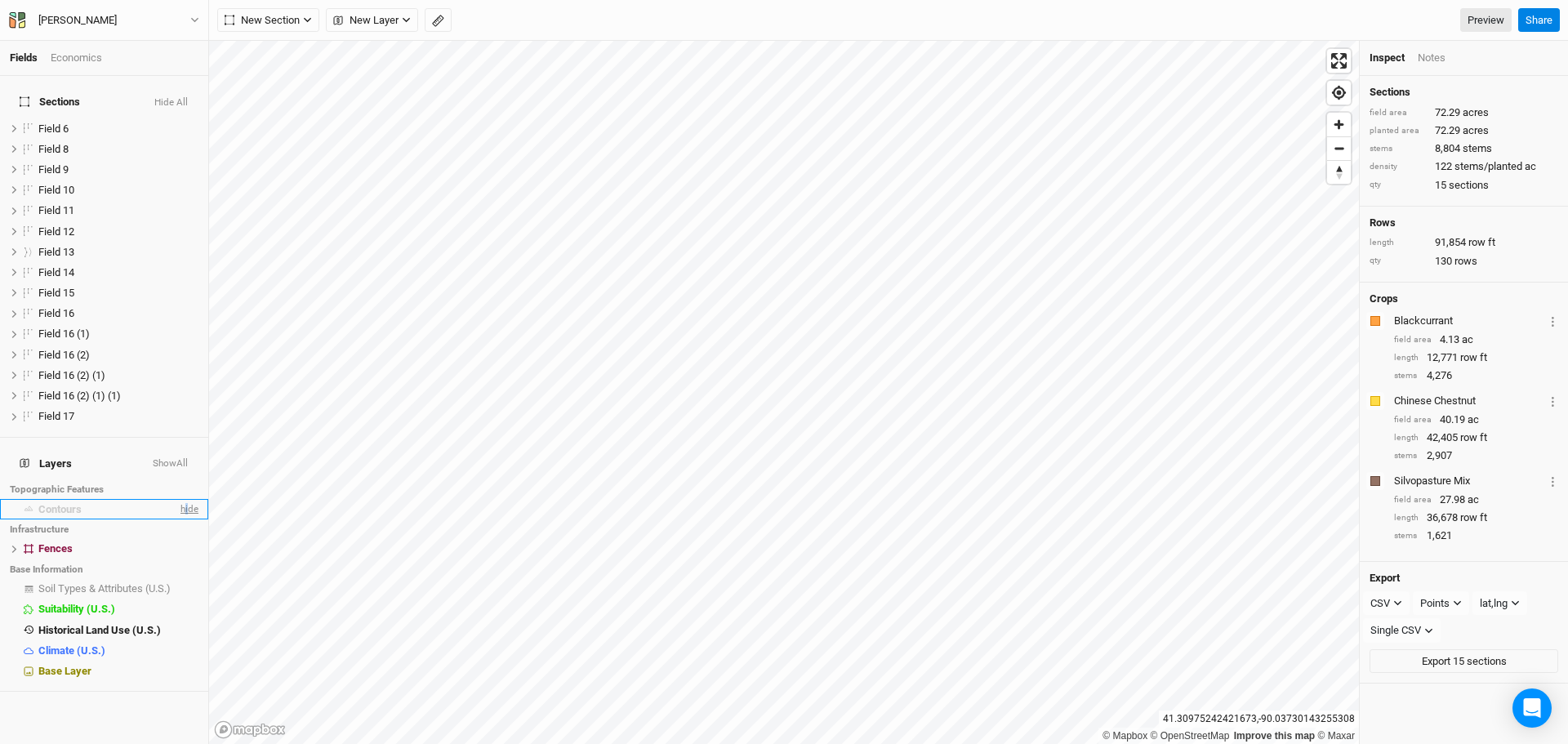
click at [177, 499] on span "hide" at bounding box center [188, 509] width 21 height 20
click at [177, 499] on span "show" at bounding box center [185, 509] width 26 height 20
click at [179, 499] on span "hide" at bounding box center [188, 509] width 21 height 20
click at [179, 499] on span "show" at bounding box center [185, 509] width 26 height 20
click at [179, 499] on span "hide" at bounding box center [188, 509] width 21 height 20
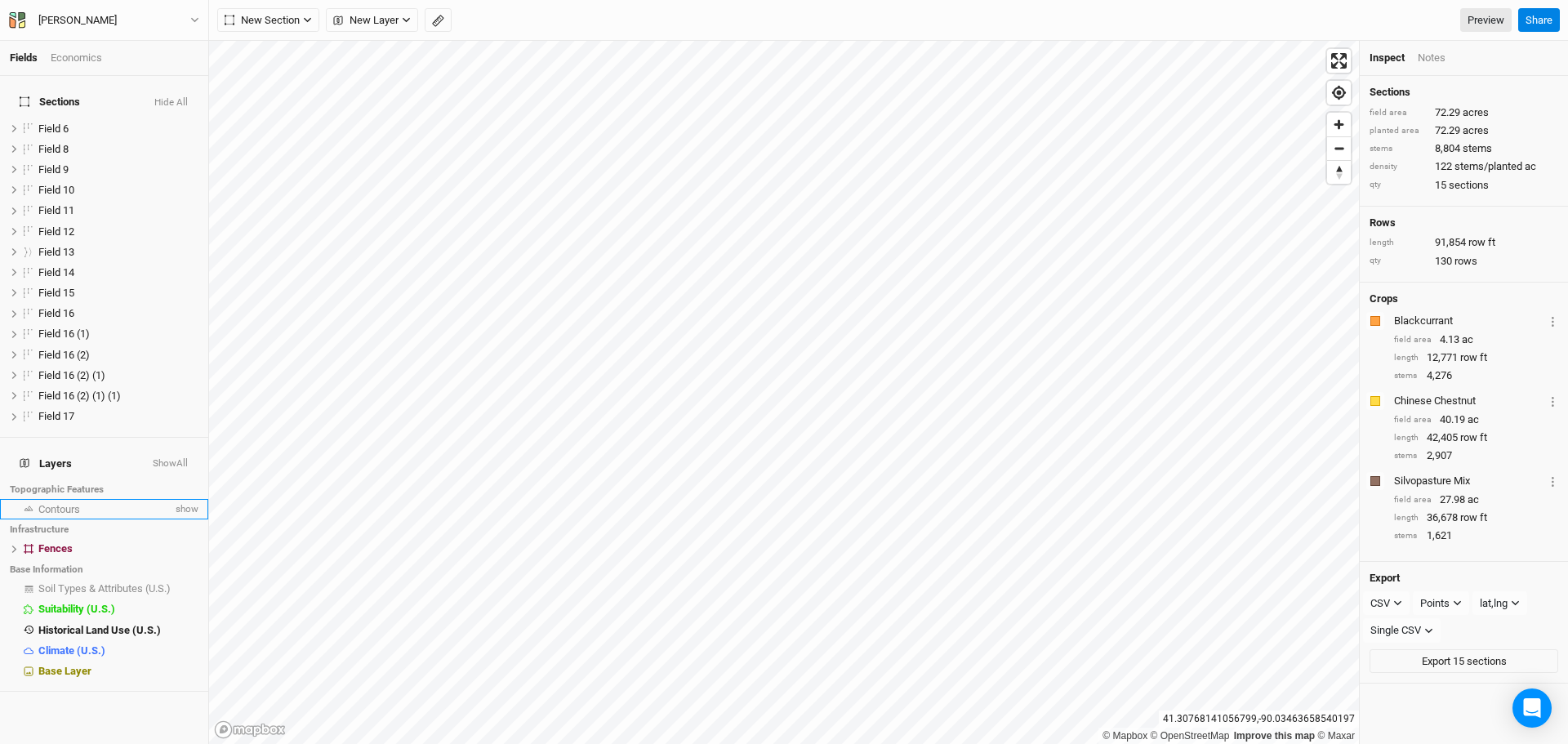
click at [72, 503] on span "Contours" at bounding box center [59, 509] width 42 height 13
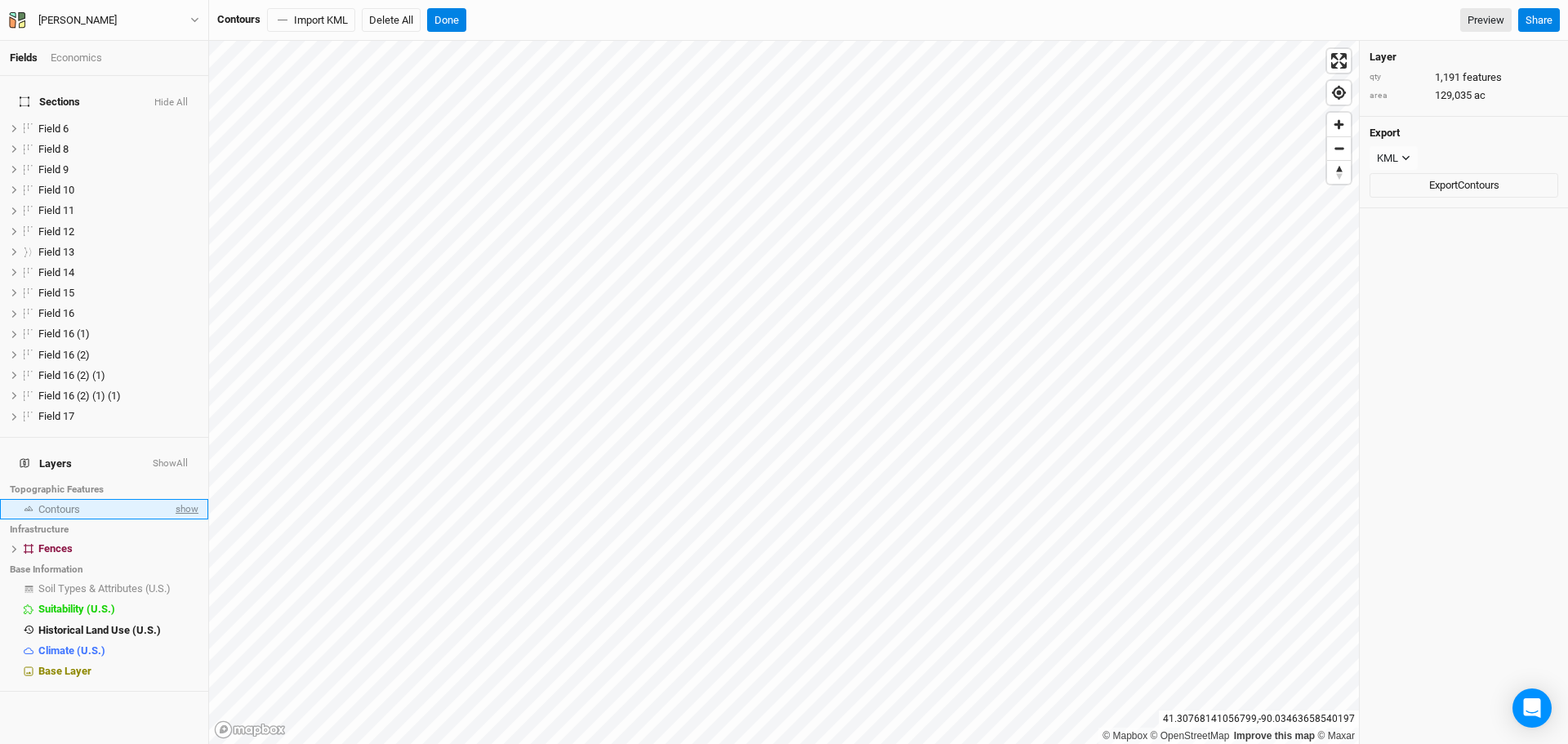
click at [172, 499] on span "show" at bounding box center [185, 509] width 26 height 20
click at [178, 499] on span "hide" at bounding box center [188, 509] width 21 height 20
click at [449, 20] on button "Done" at bounding box center [447, 19] width 39 height 24
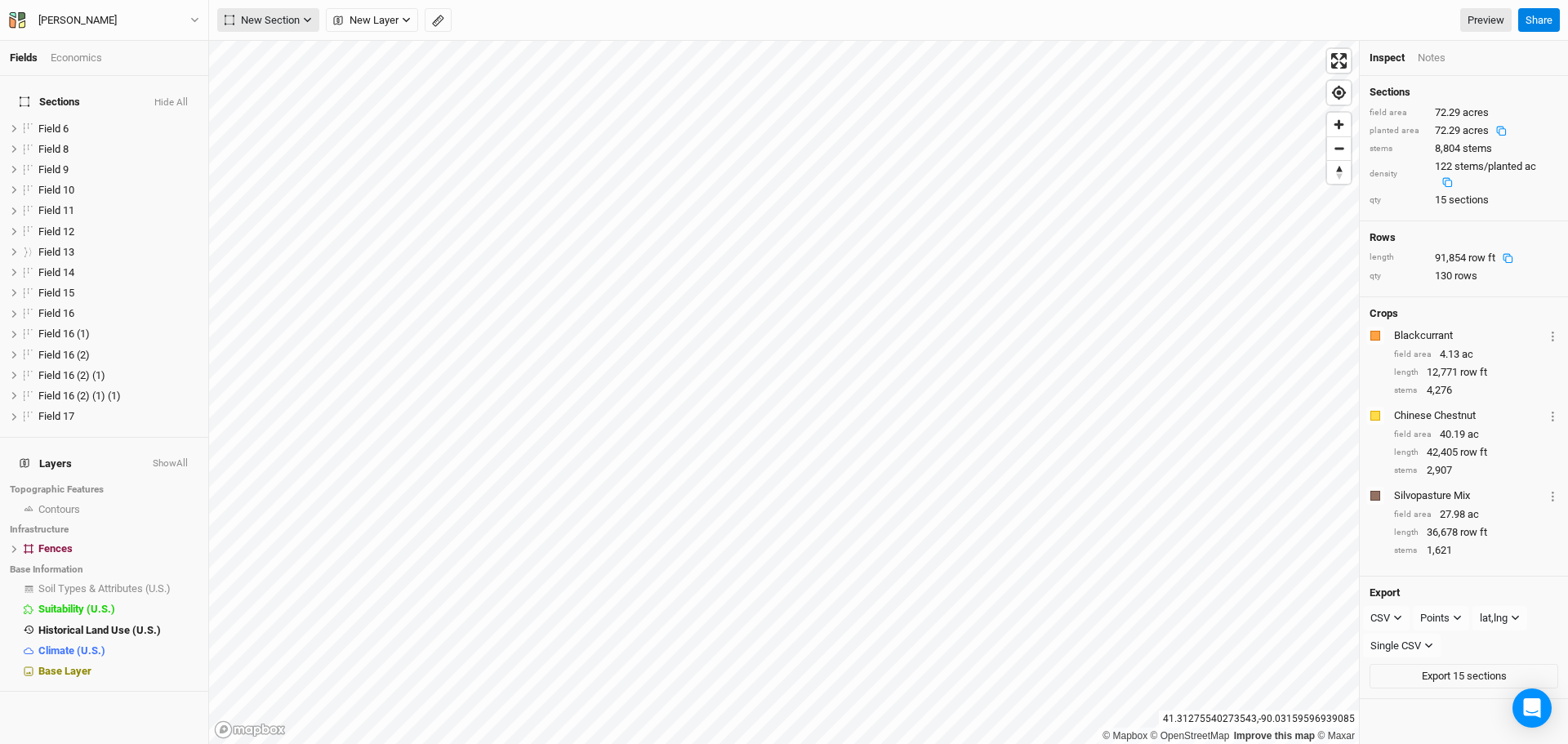
click at [307, 23] on icon "button" at bounding box center [307, 19] width 9 height 9
click at [291, 54] on button "Grid" at bounding box center [282, 53] width 129 height 25
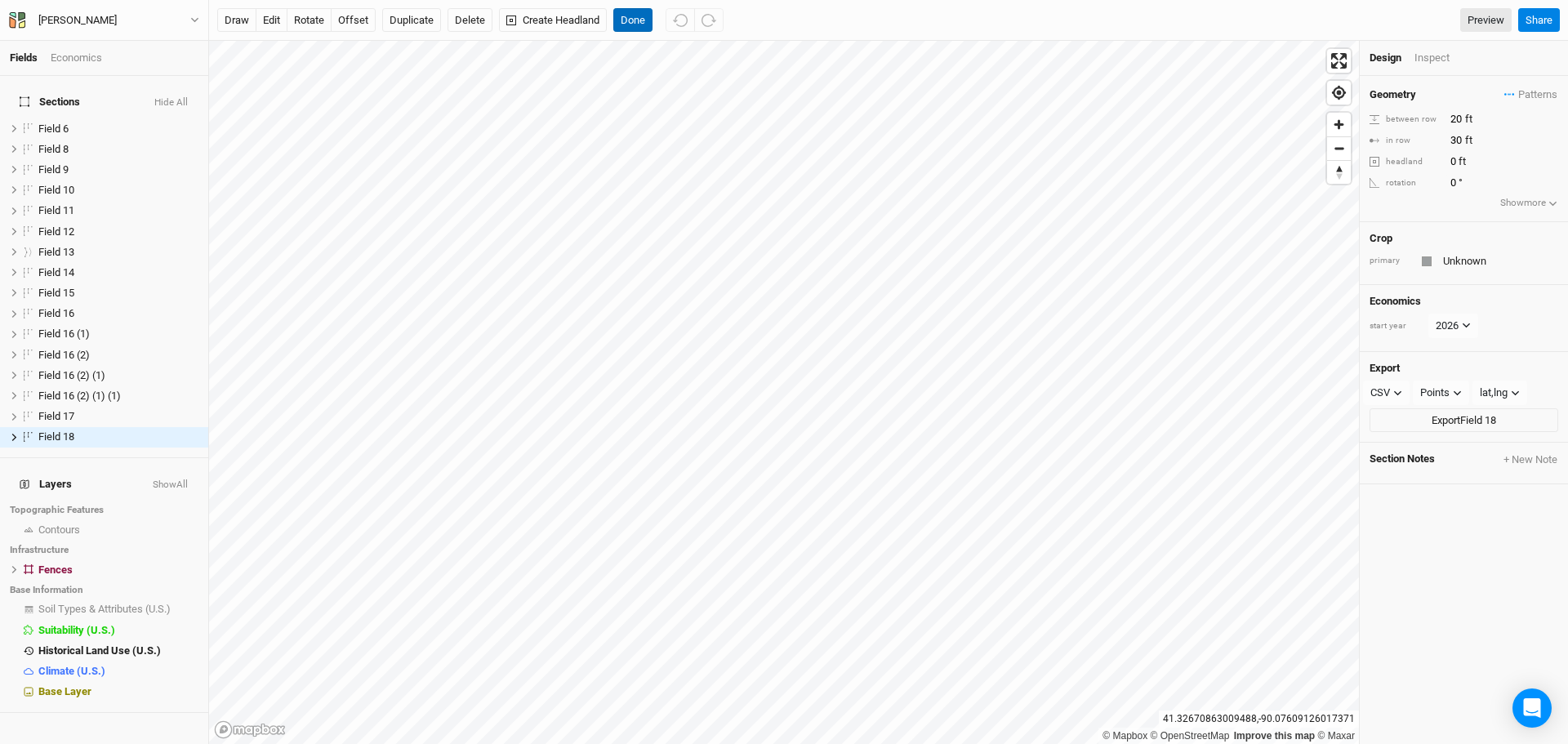
click at [643, 22] on button "Done" at bounding box center [633, 19] width 39 height 24
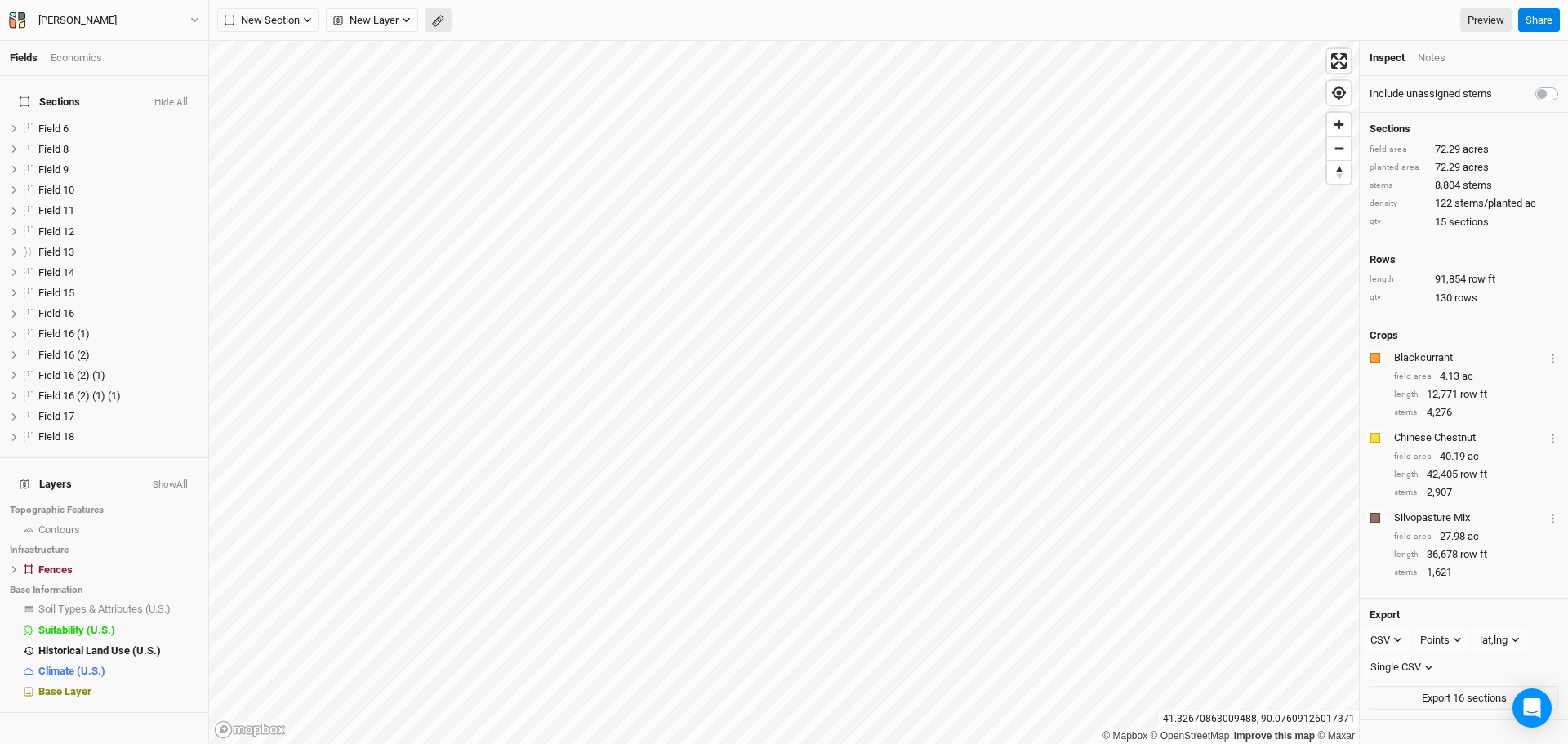
click at [434, 25] on icon "button" at bounding box center [438, 20] width 13 height 13
click at [289, 13] on button "Done" at bounding box center [292, 19] width 39 height 24
